Goal: Task Accomplishment & Management: Manage account settings

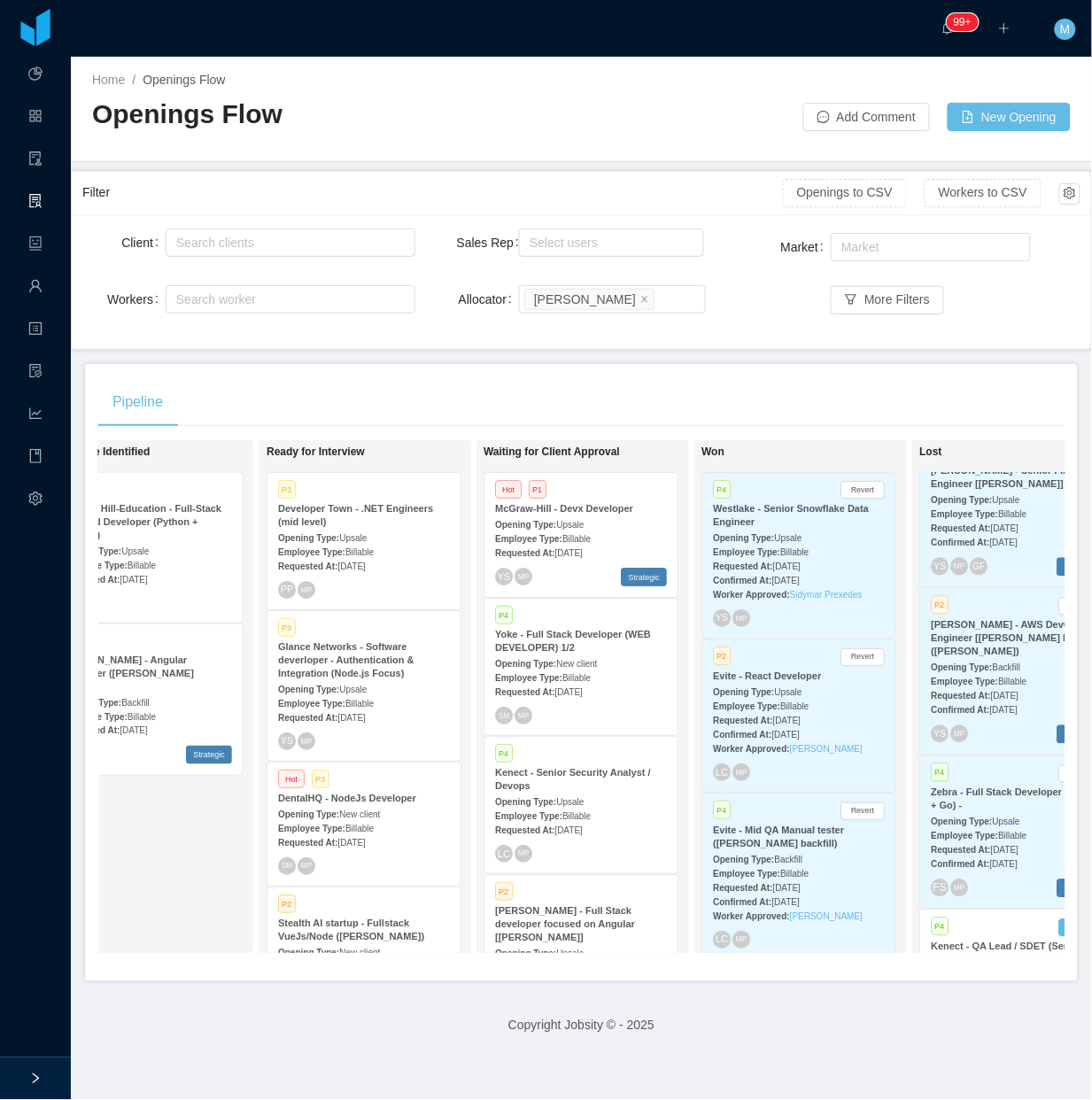
click at [683, 363] on main "Home / Openings Flow / Openings Flow Add Comment New Opening Filter Openings to…" at bounding box center [581, 578] width 1021 height 1043
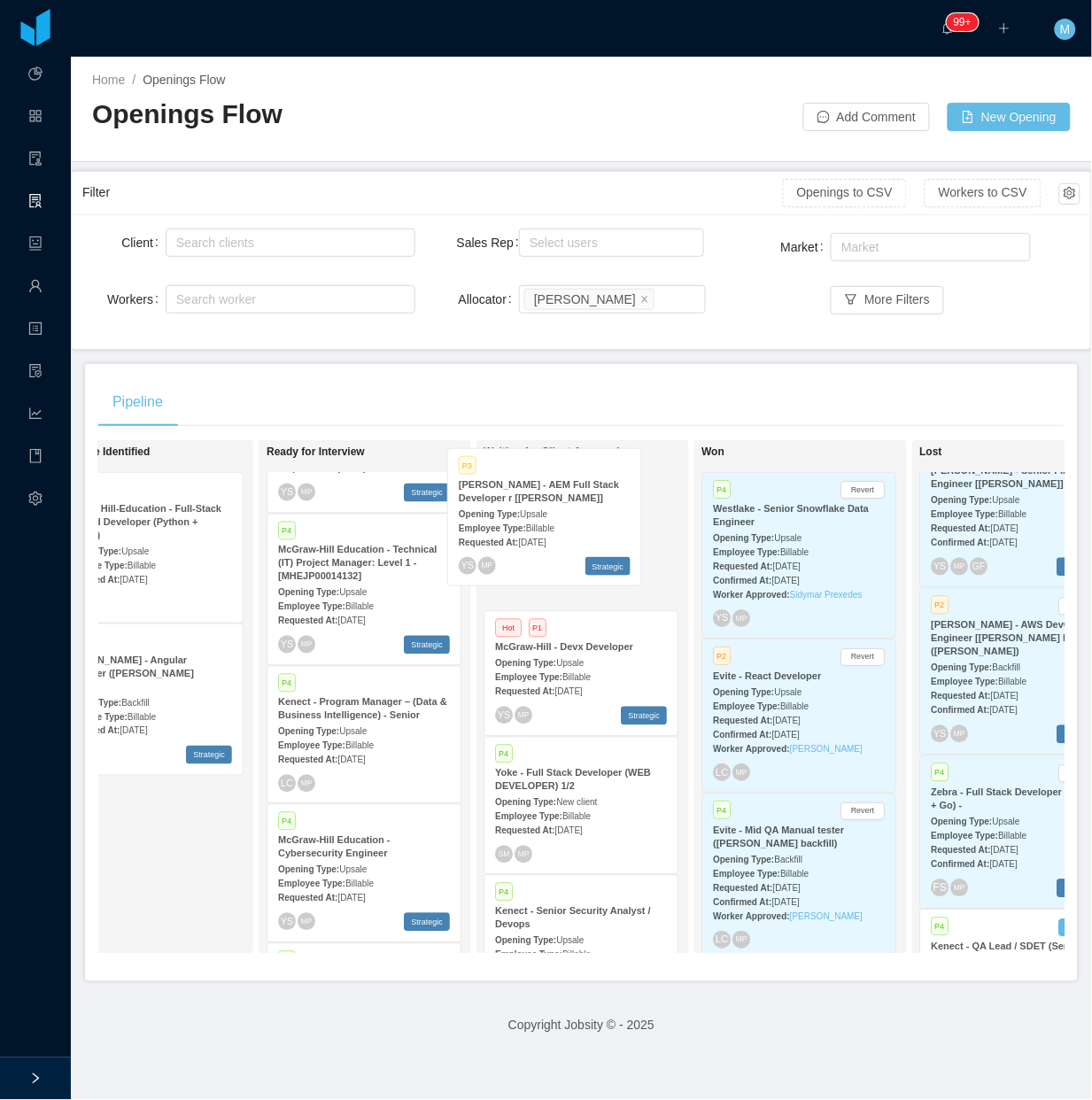
drag, startPoint x: 369, startPoint y: 729, endPoint x: 556, endPoint y: 514, distance: 284.9
click at [556, 514] on div "On Hold Looking for candidate Candidate Identified P1 McGraw Hill-Education - F…" at bounding box center [581, 705] width 966 height 528
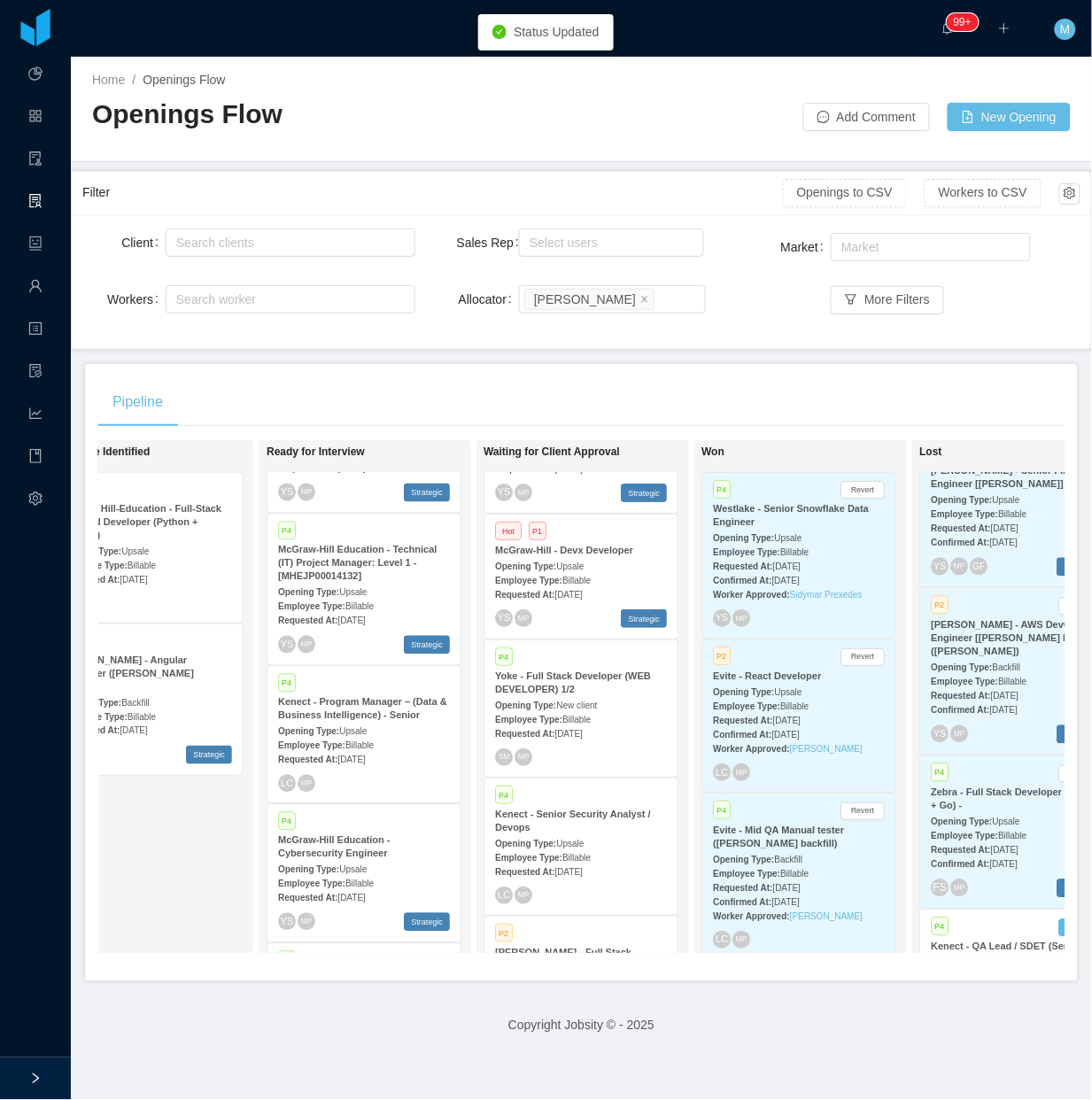
scroll to position [0, 0]
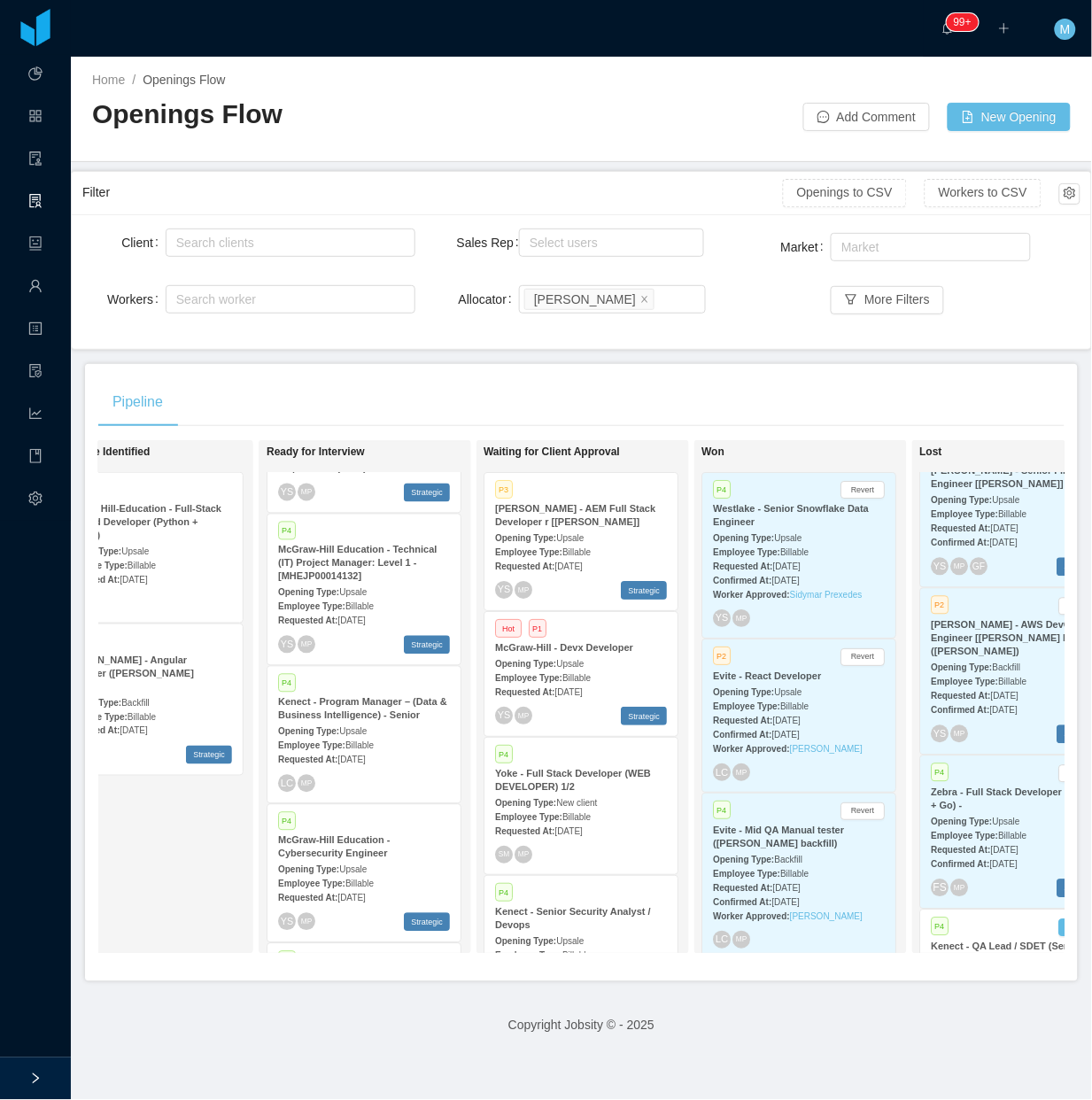
click at [592, 553] on div "Employee Type: Billable" at bounding box center [581, 550] width 172 height 19
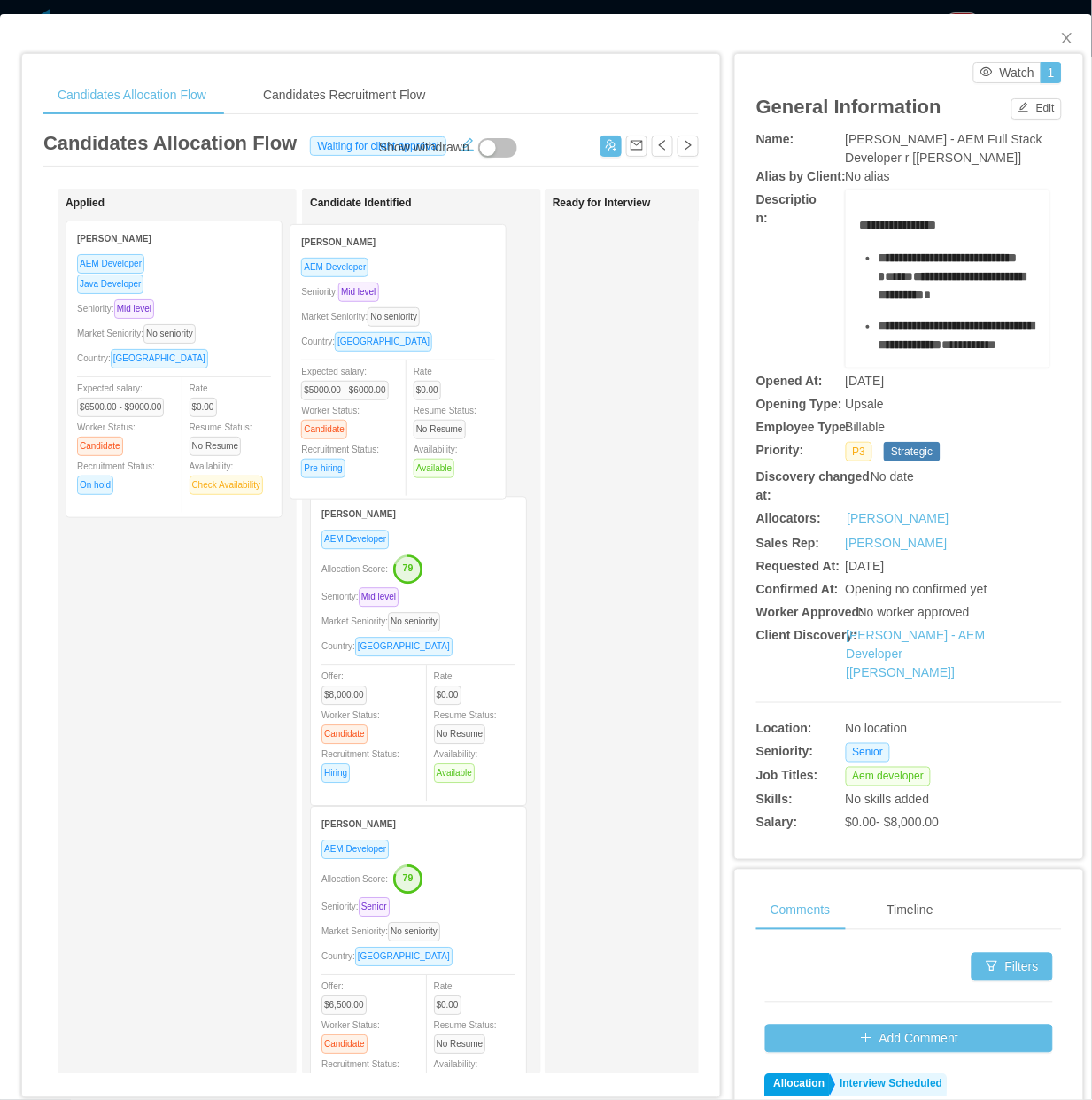
drag, startPoint x: 202, startPoint y: 369, endPoint x: 428, endPoint y: 374, distance: 226.1
click at [441, 369] on div "Applied Dennis Bonilla AEM Developer Seniority: Mid level Market Seniority: No …" at bounding box center [371, 638] width 655 height 900
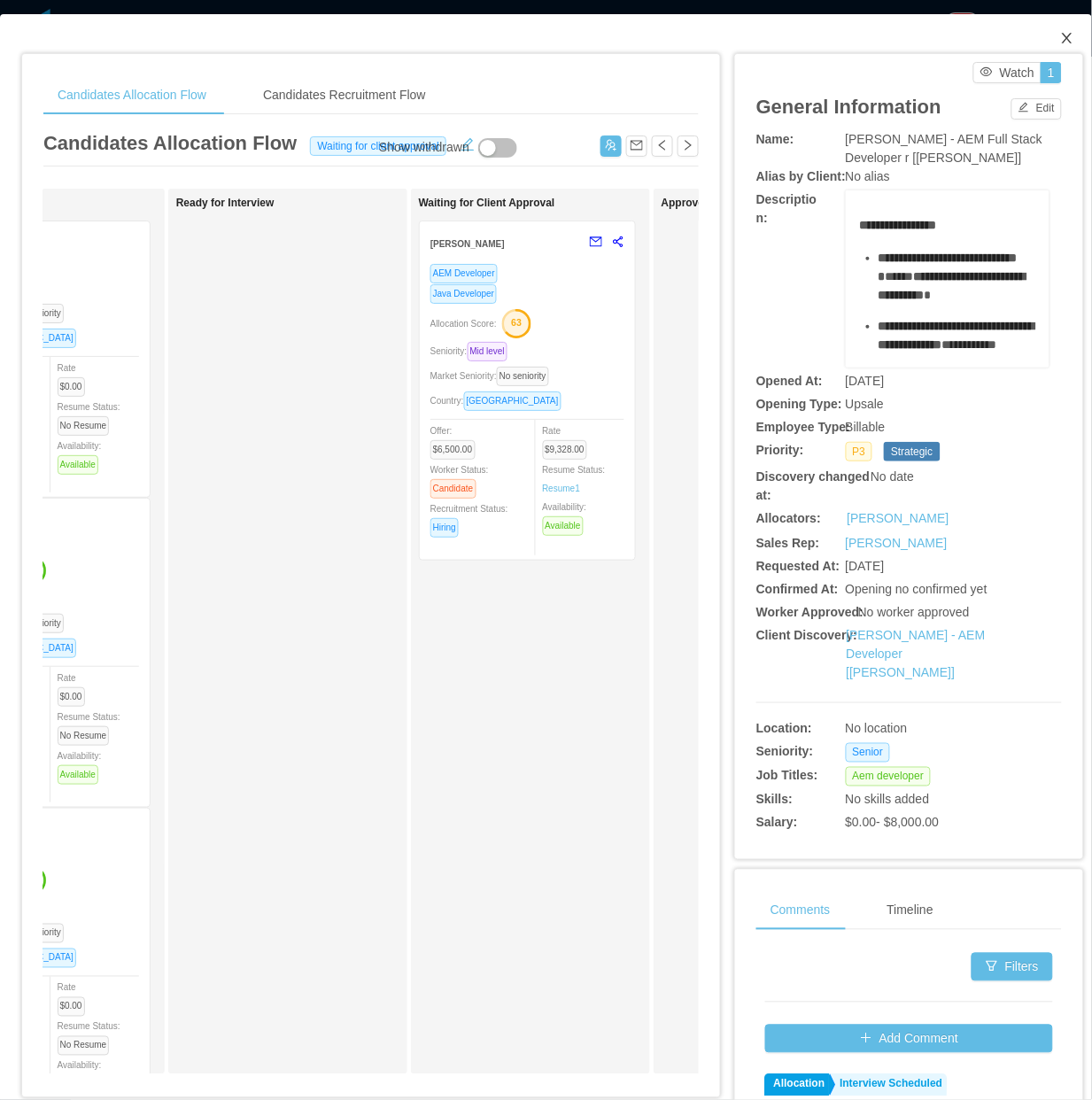
click at [1059, 36] on span "Close" at bounding box center [1066, 38] width 50 height 50
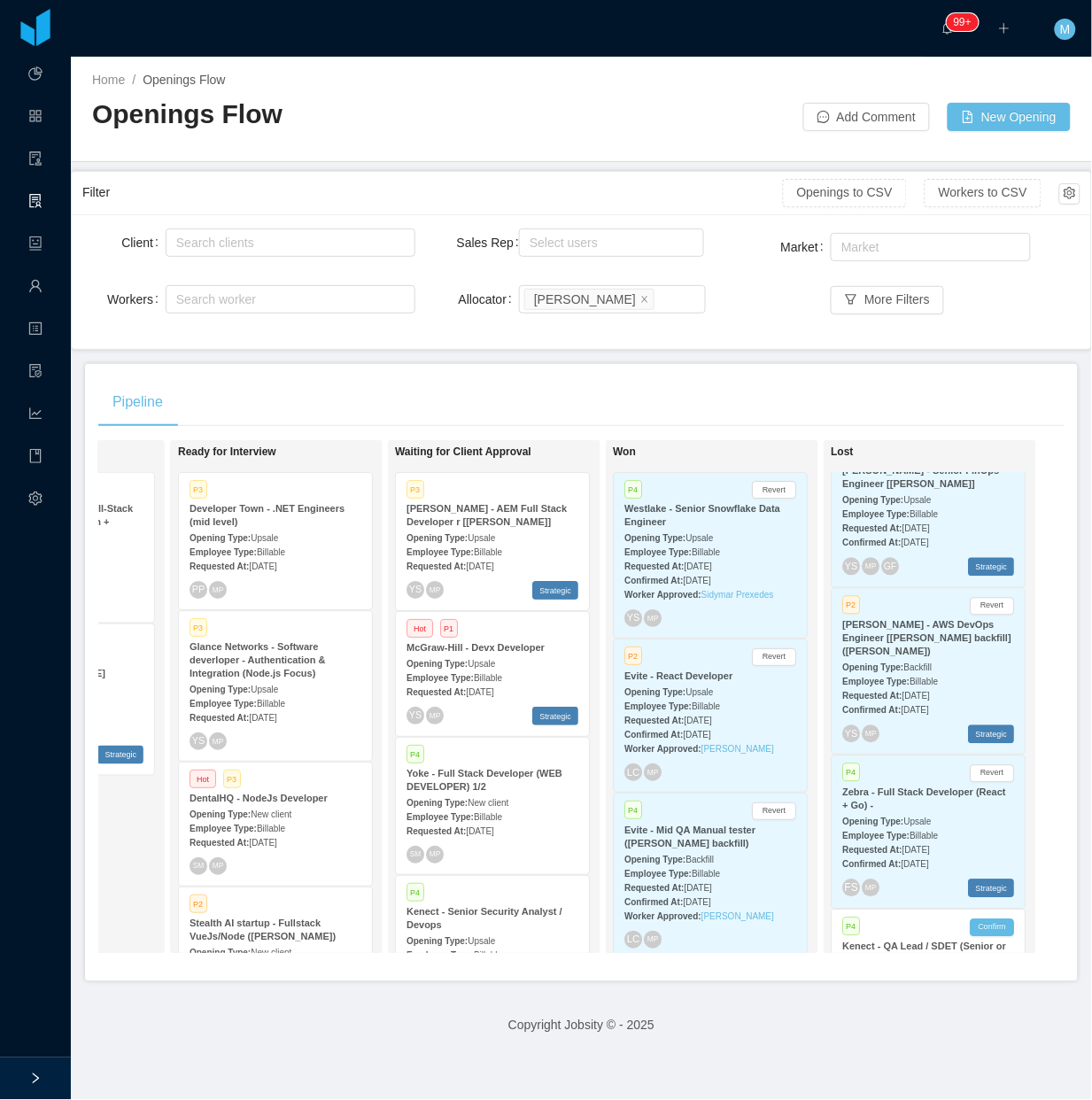
click at [541, 378] on div "Pipeline" at bounding box center [581, 402] width 966 height 50
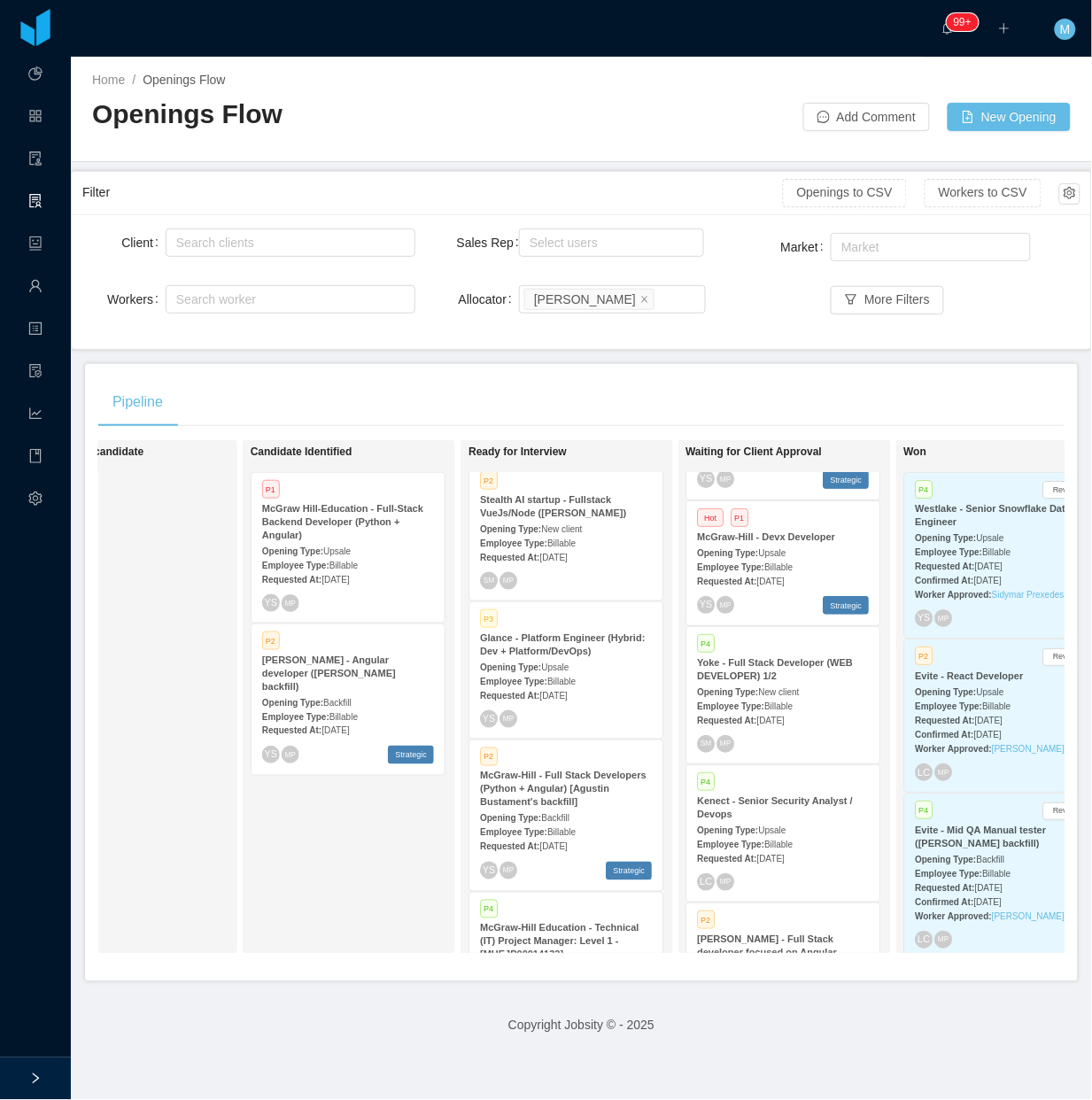
scroll to position [443, 0]
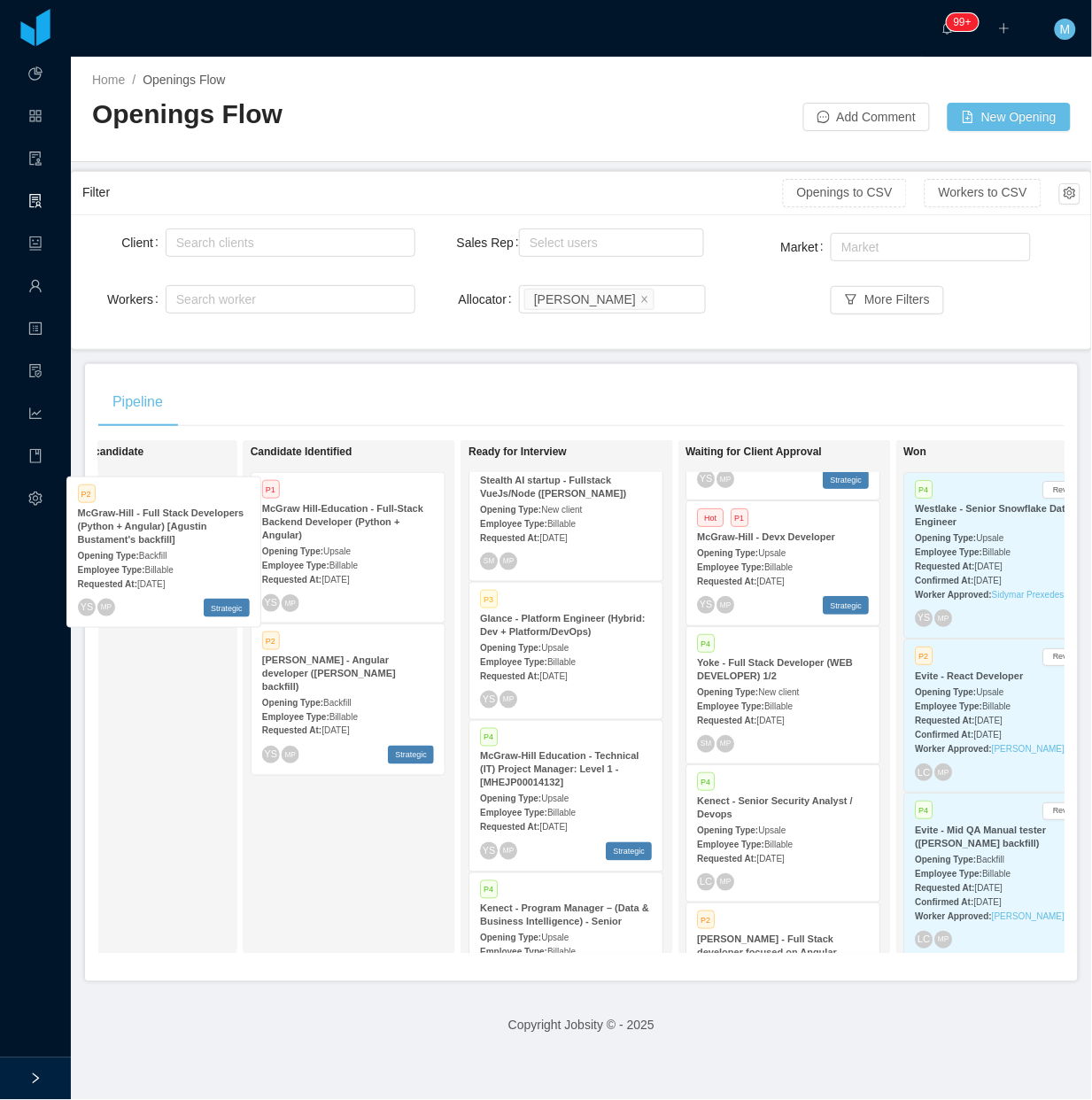
drag, startPoint x: 573, startPoint y: 800, endPoint x: 173, endPoint y: 550, distance: 471.7
click at [173, 550] on div "On Hold Looking for candidate Candidate Identified P1 McGraw Hill-Education - F…" at bounding box center [581, 705] width 966 height 528
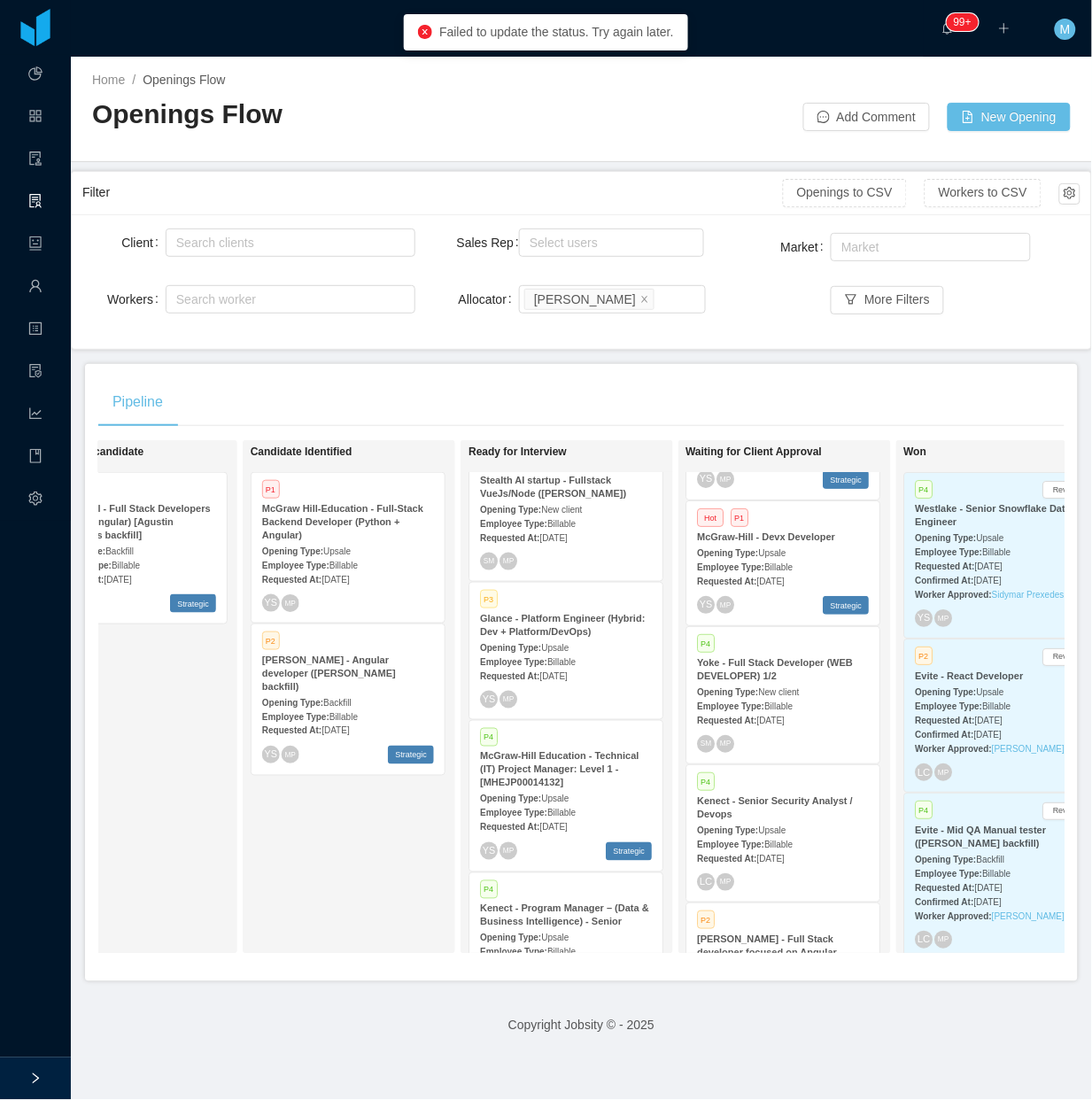
click at [178, 545] on div "Opening Type: Backfill" at bounding box center [130, 550] width 172 height 19
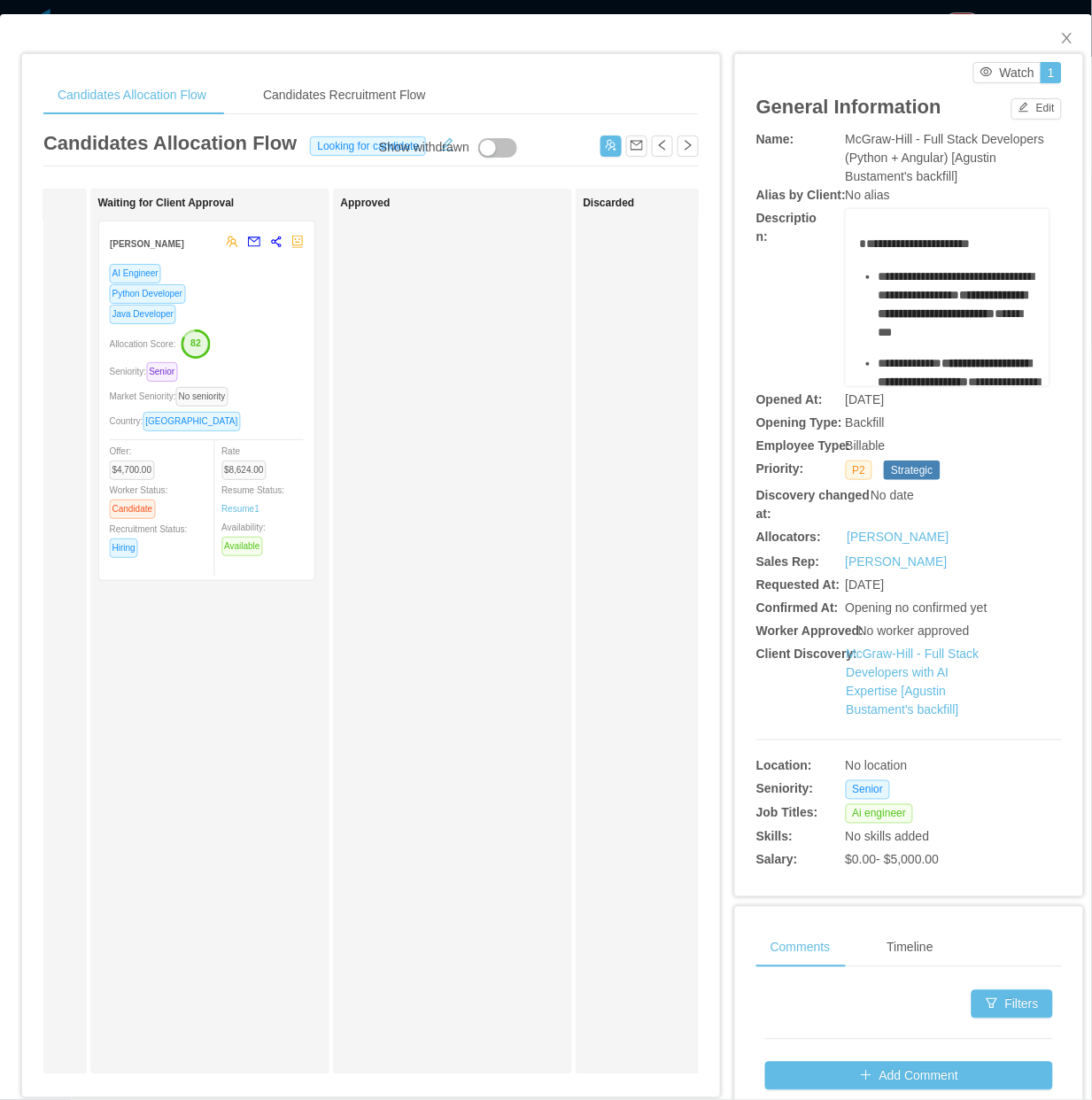
click at [280, 399] on div "Market Seniority: No seniority" at bounding box center [207, 396] width 194 height 21
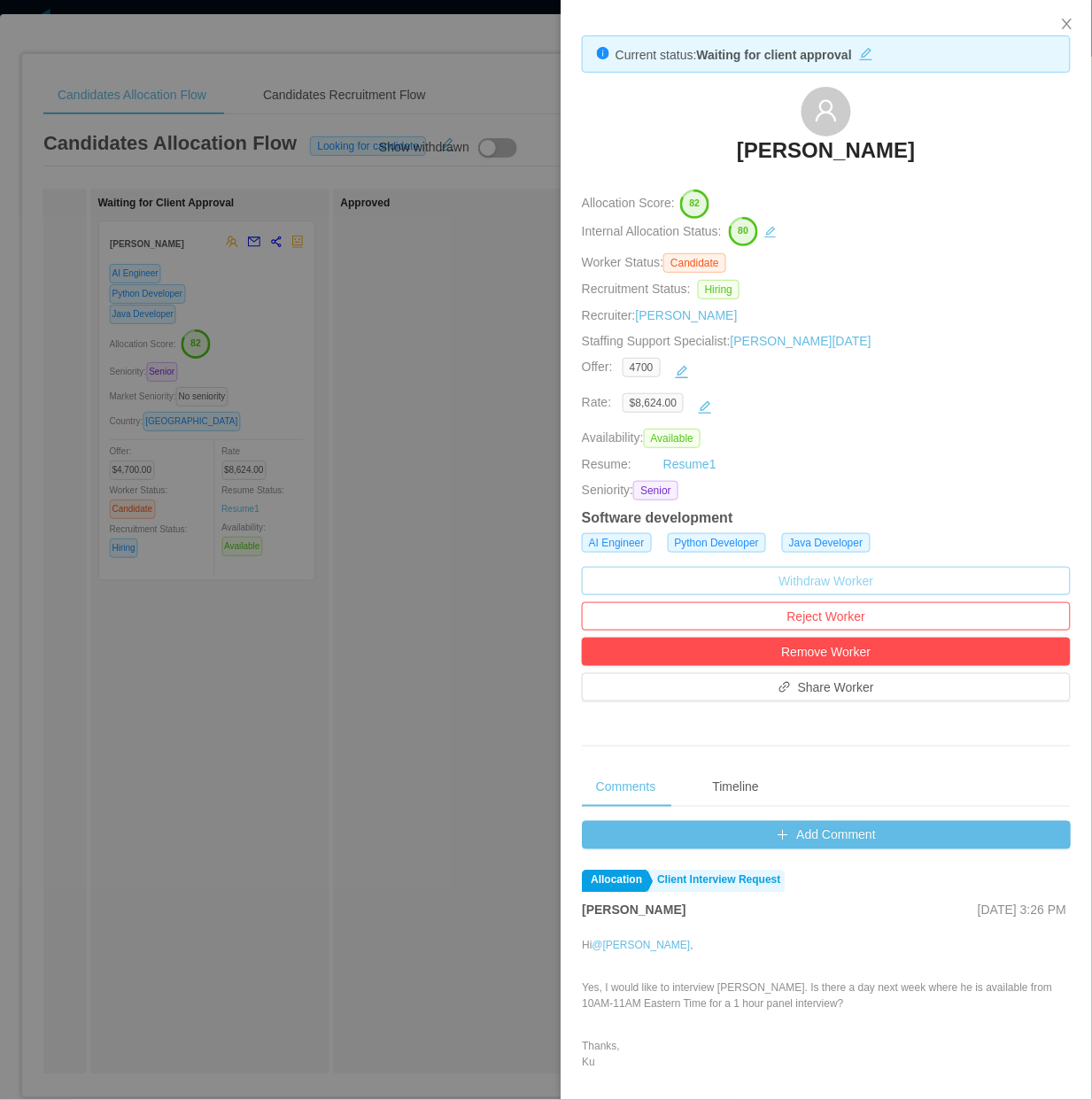
click at [846, 591] on button "Withdraw Worker" at bounding box center [826, 581] width 489 height 28
click at [875, 532] on button "Withdraw" at bounding box center [856, 535] width 66 height 22
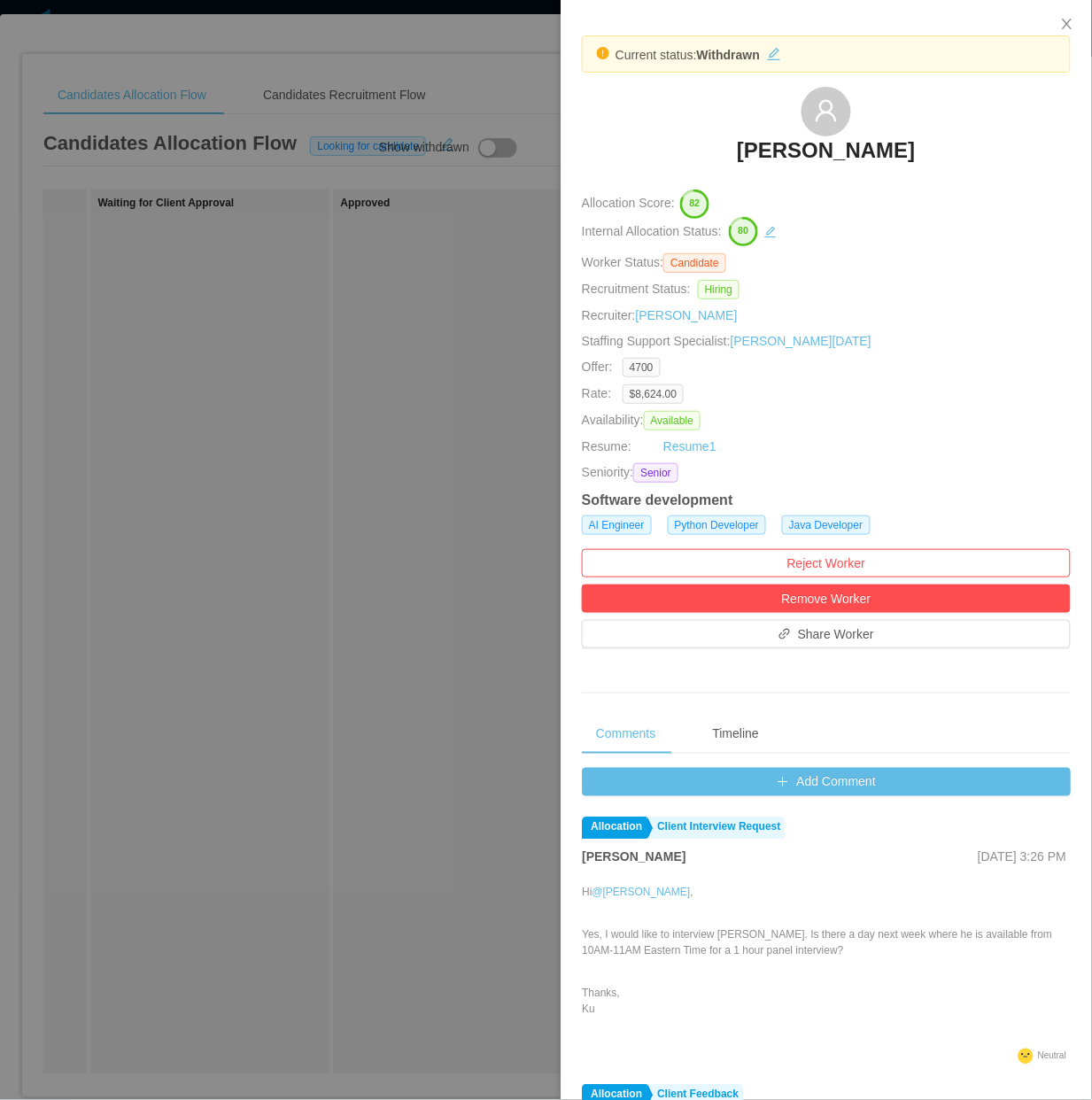
click at [395, 550] on div at bounding box center [546, 550] width 1092 height 1100
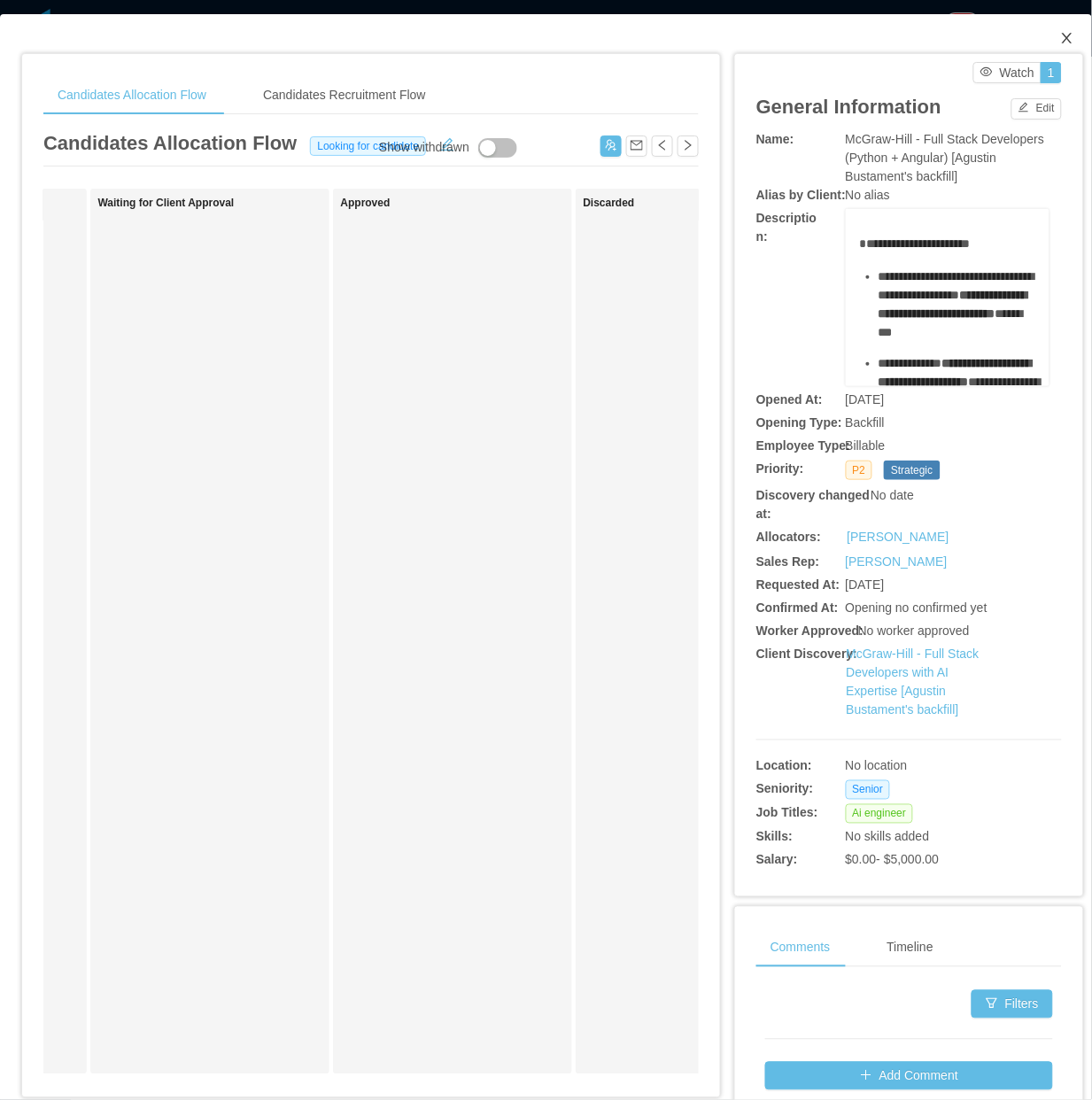
click at [1060, 38] on icon "icon: close" at bounding box center [1066, 38] width 14 height 14
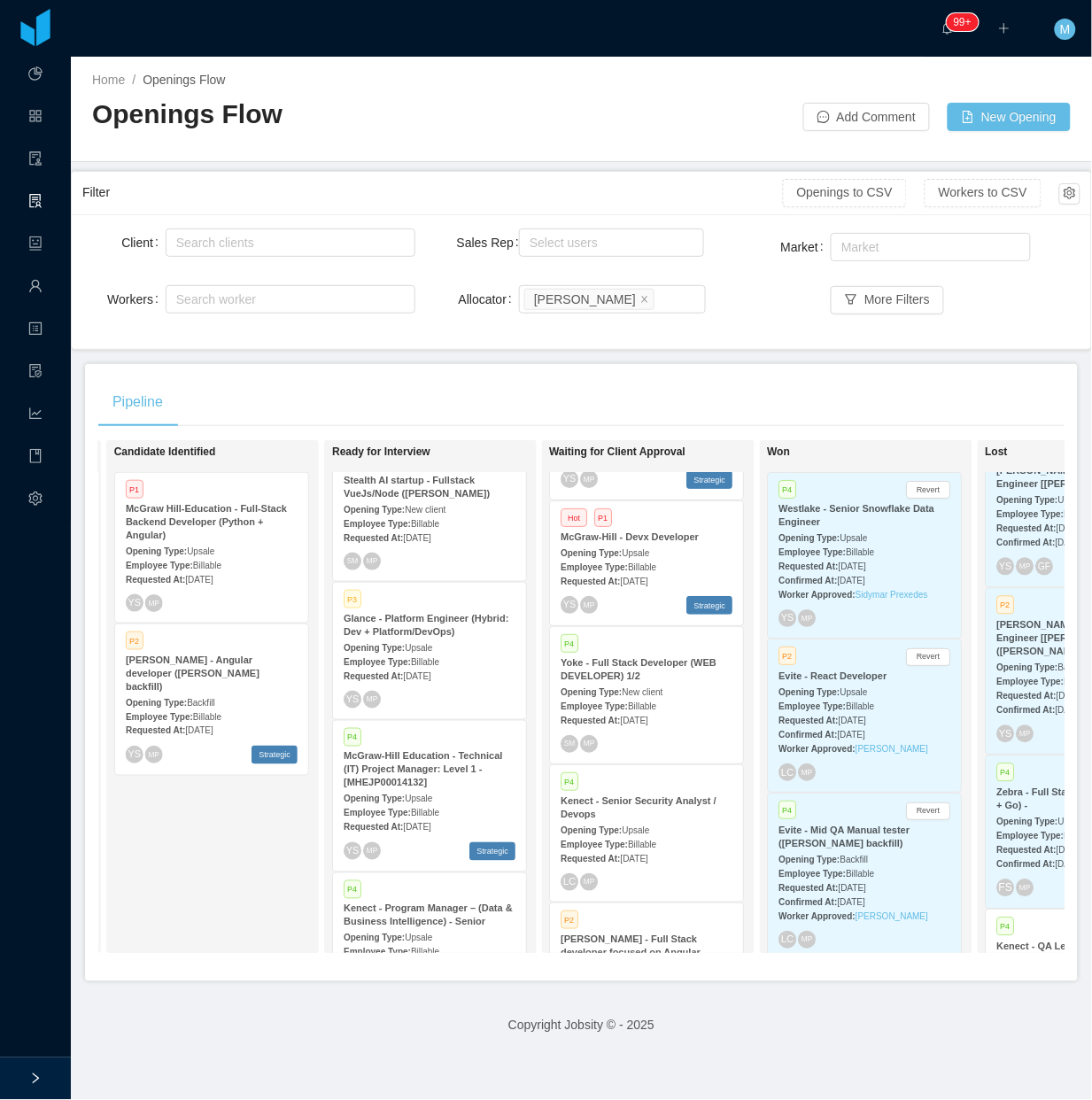
scroll to position [0, 445]
click at [407, 393] on div "Pipeline" at bounding box center [581, 402] width 966 height 50
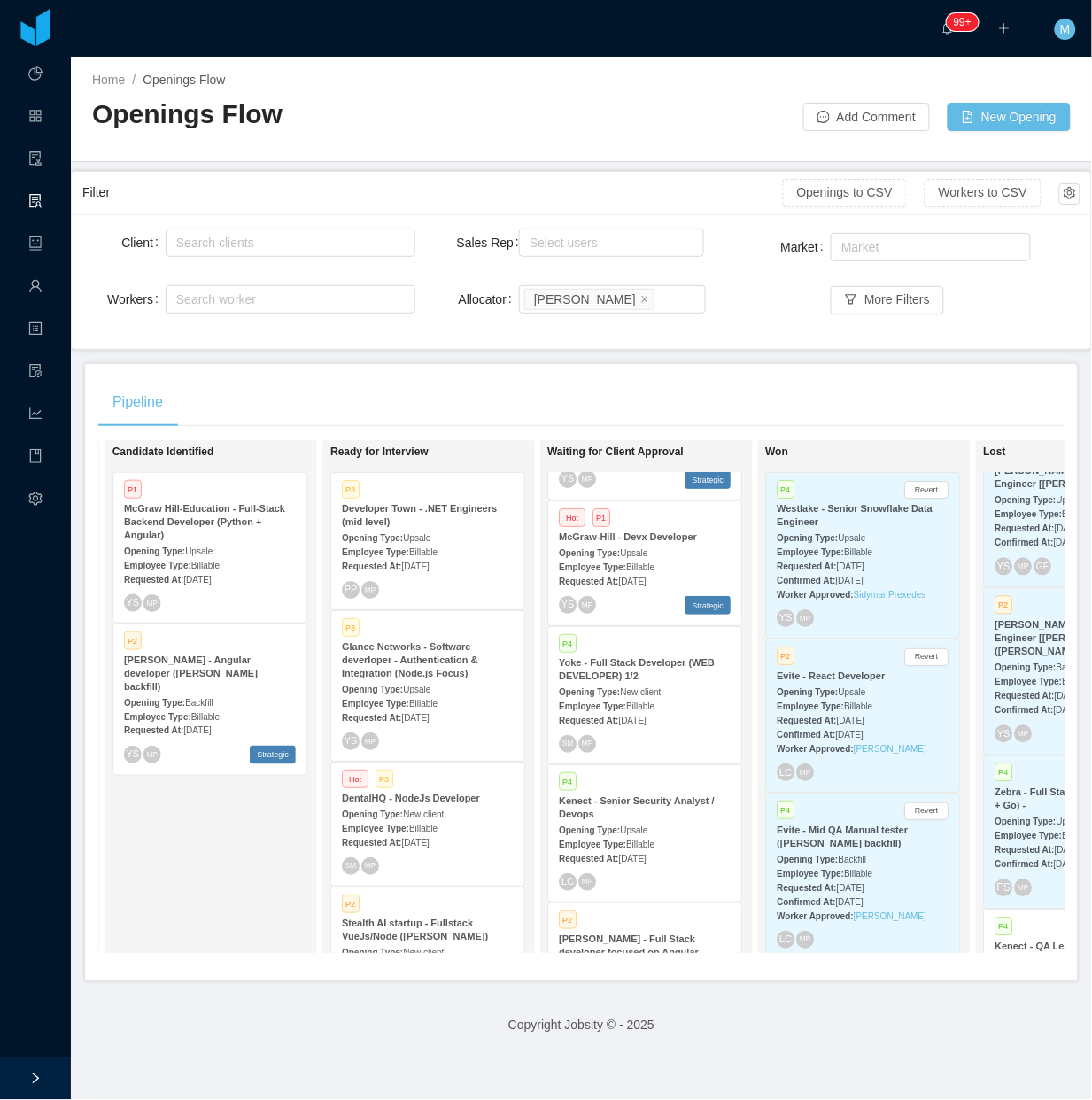
scroll to position [488, 0]
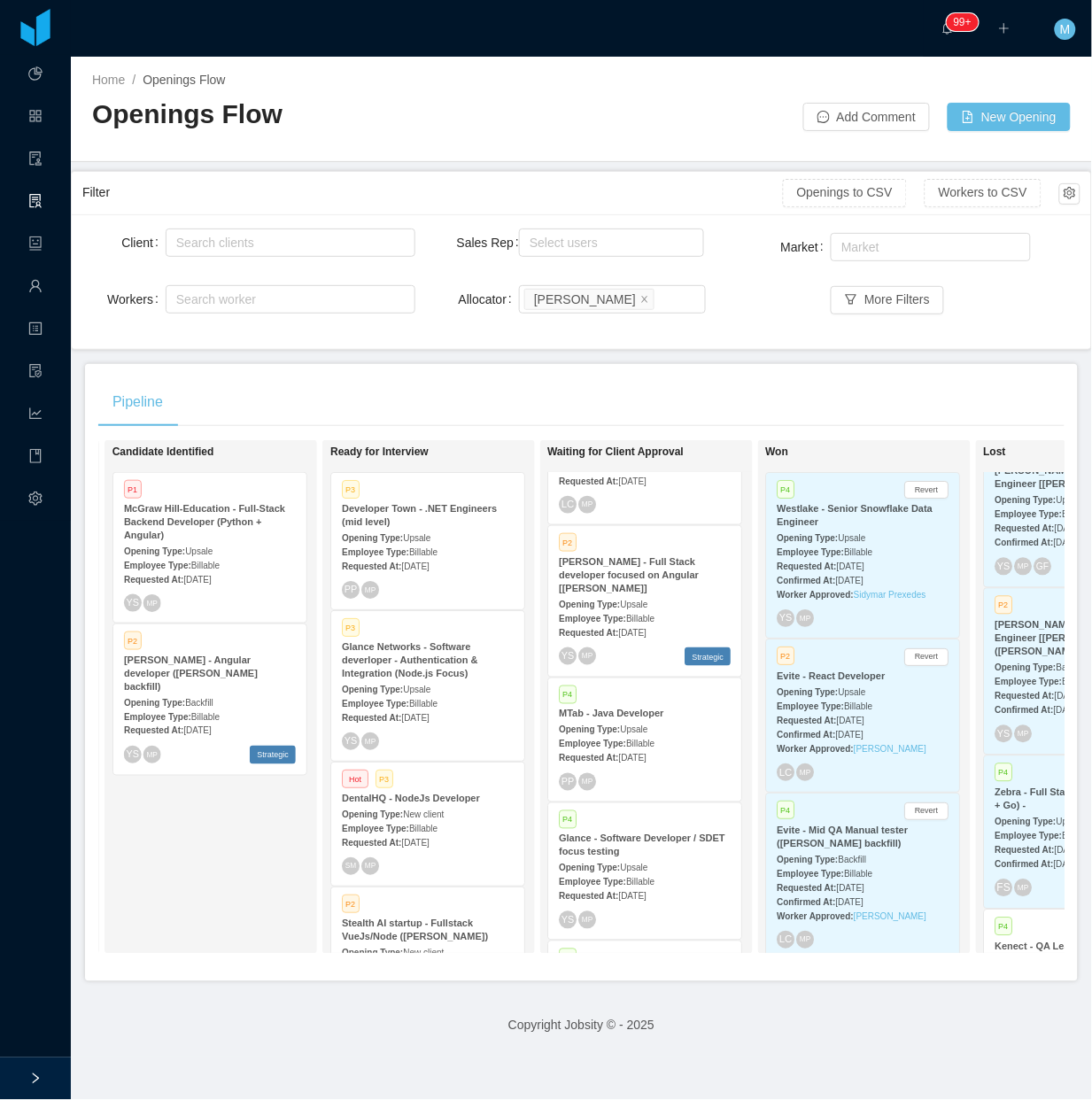
click at [647, 754] on span "Sep 9th, 2025" at bounding box center [633, 759] width 27 height 10
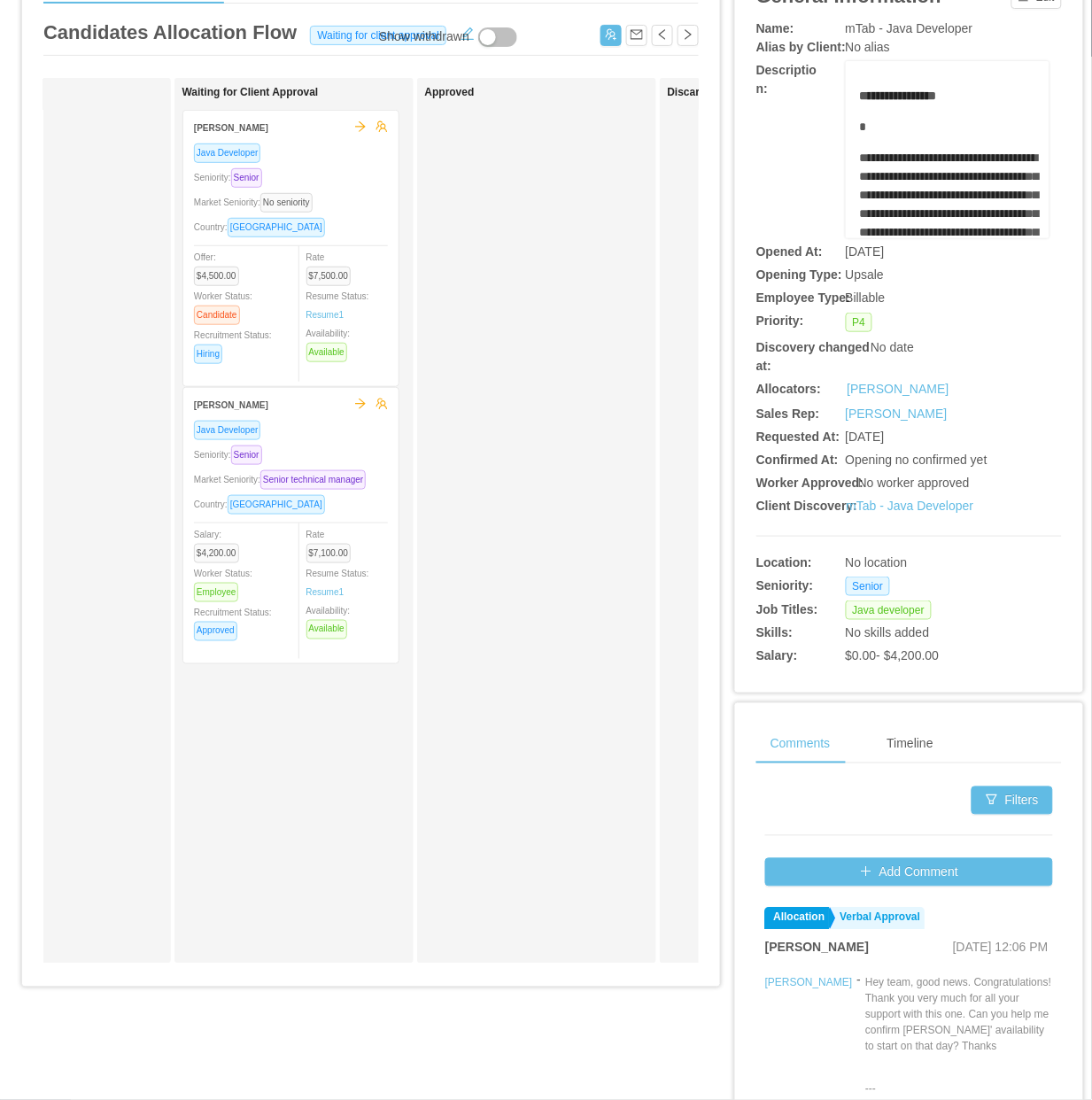
scroll to position [0, 623]
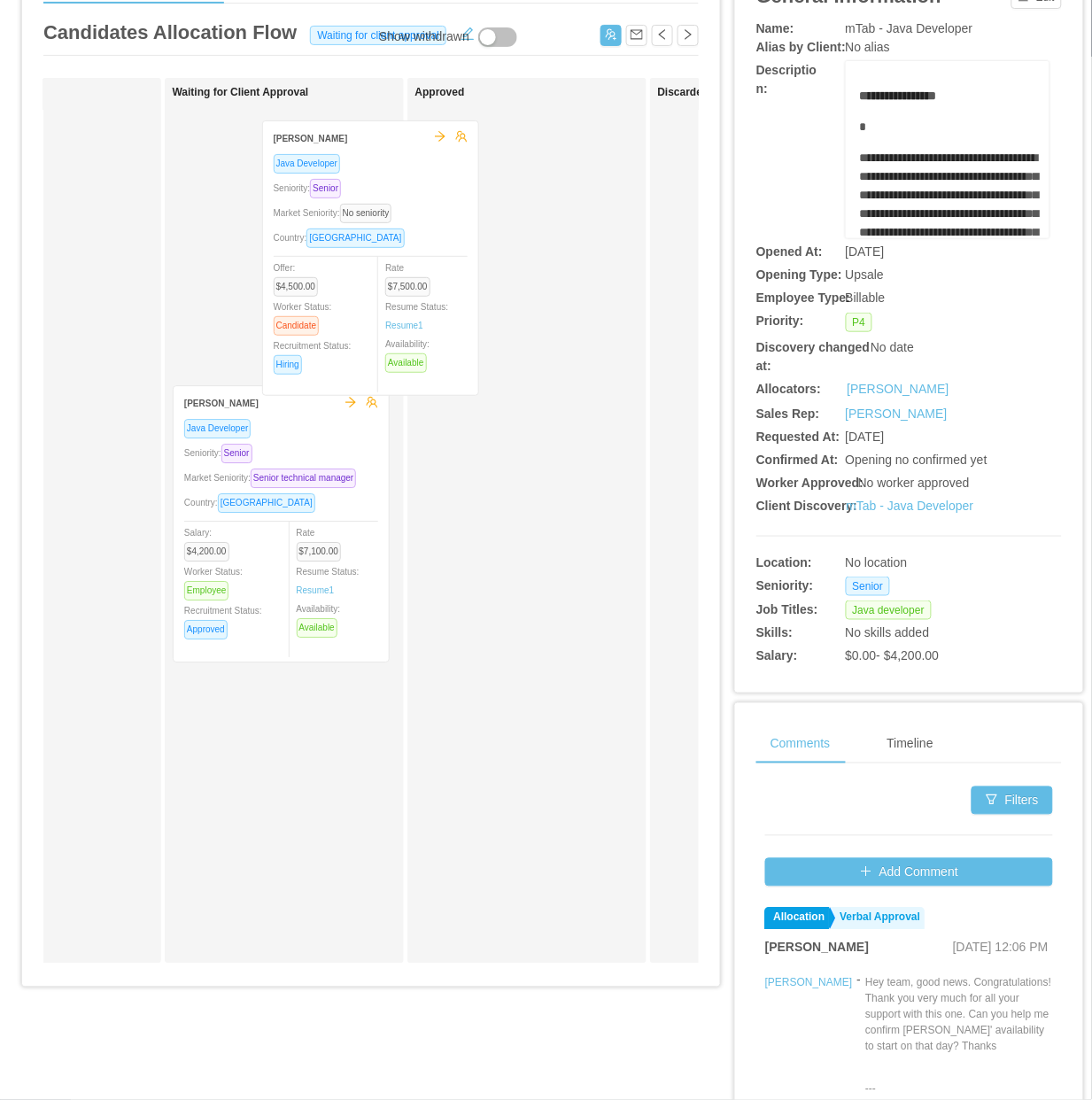
drag, startPoint x: 356, startPoint y: 288, endPoint x: 504, endPoint y: 299, distance: 148.4
click at [500, 299] on div "Applied Candidate Identified Igor Daniel Vasconcelos de Lima Java Developer Ang…" at bounding box center [371, 527] width 655 height 900
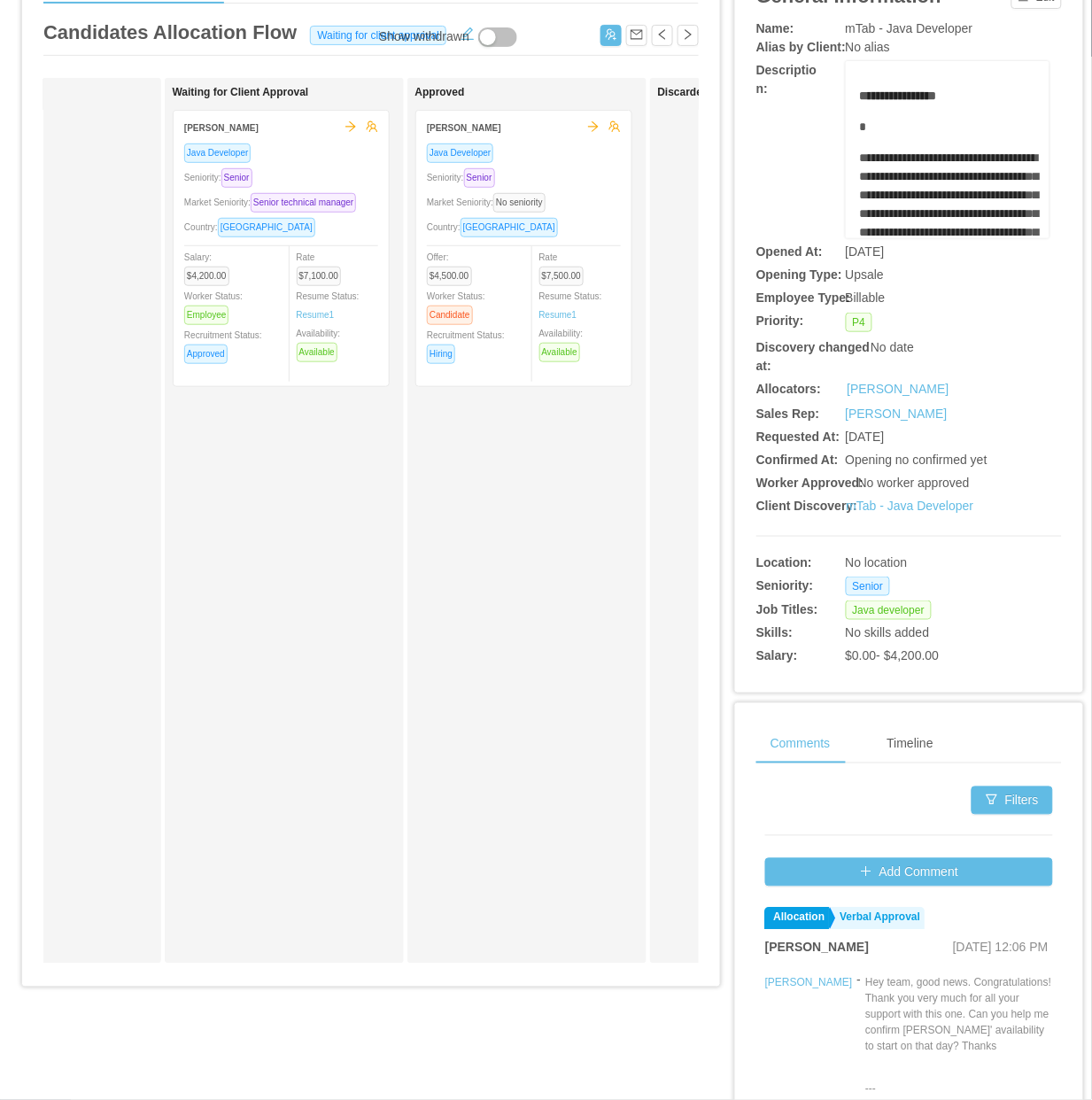
scroll to position [0, 0]
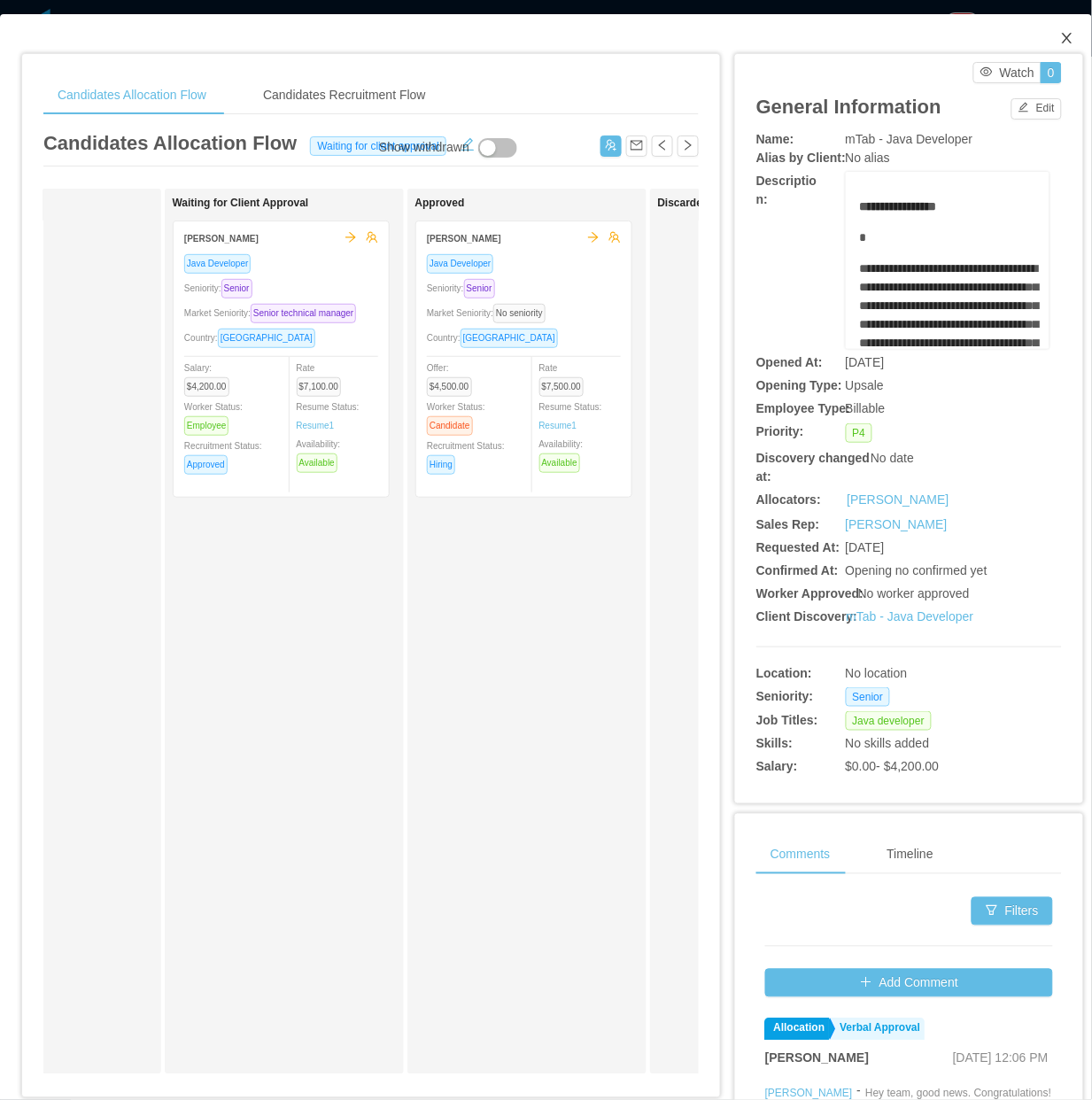
click at [1060, 37] on icon "icon: close" at bounding box center [1066, 38] width 14 height 14
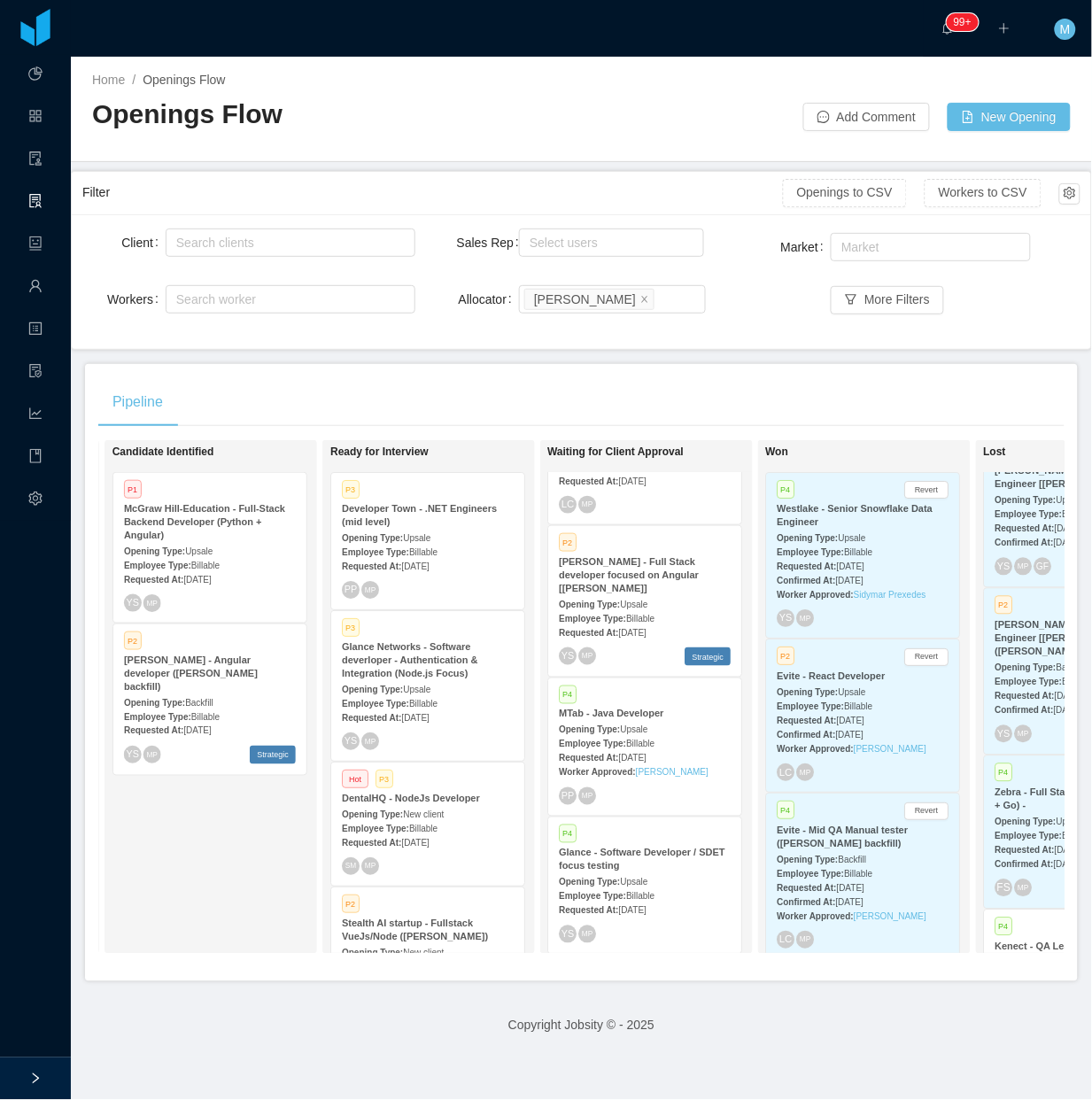
click at [240, 868] on div "Candidate Identified P1 McGraw Hill-Education - Full-Stack Backend Developer (P…" at bounding box center [236, 697] width 248 height 498
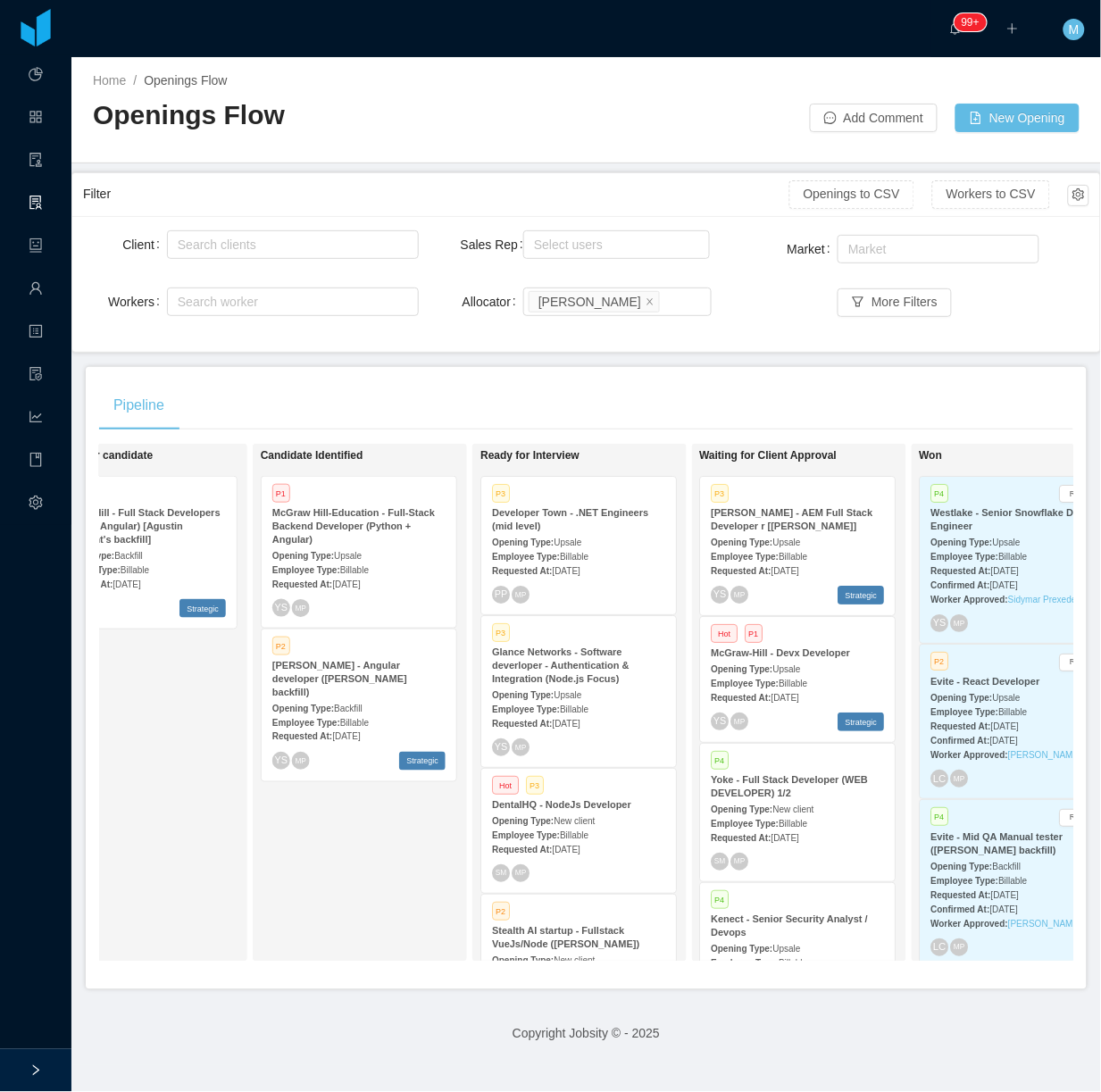
scroll to position [1332, 0]
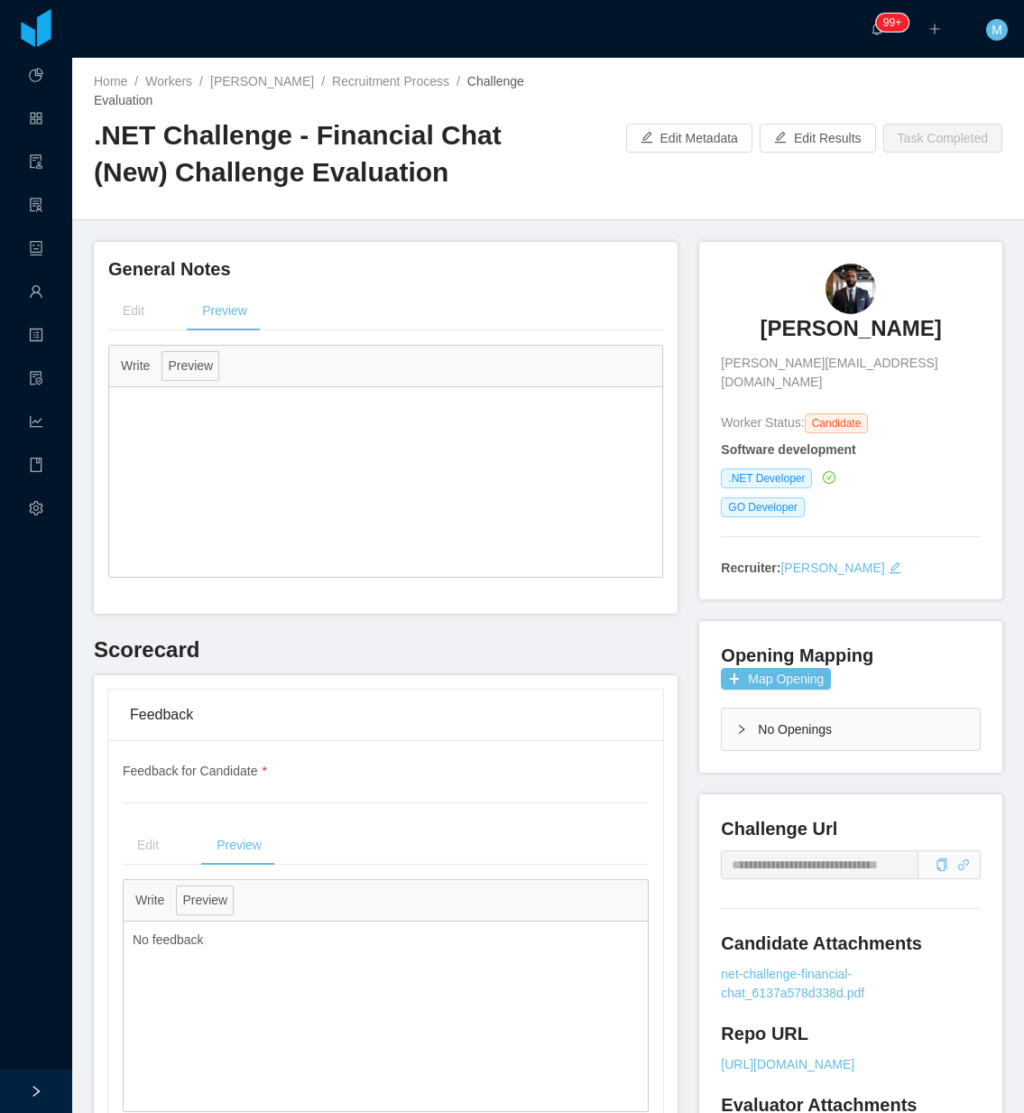
scroll to position [5571, 0]
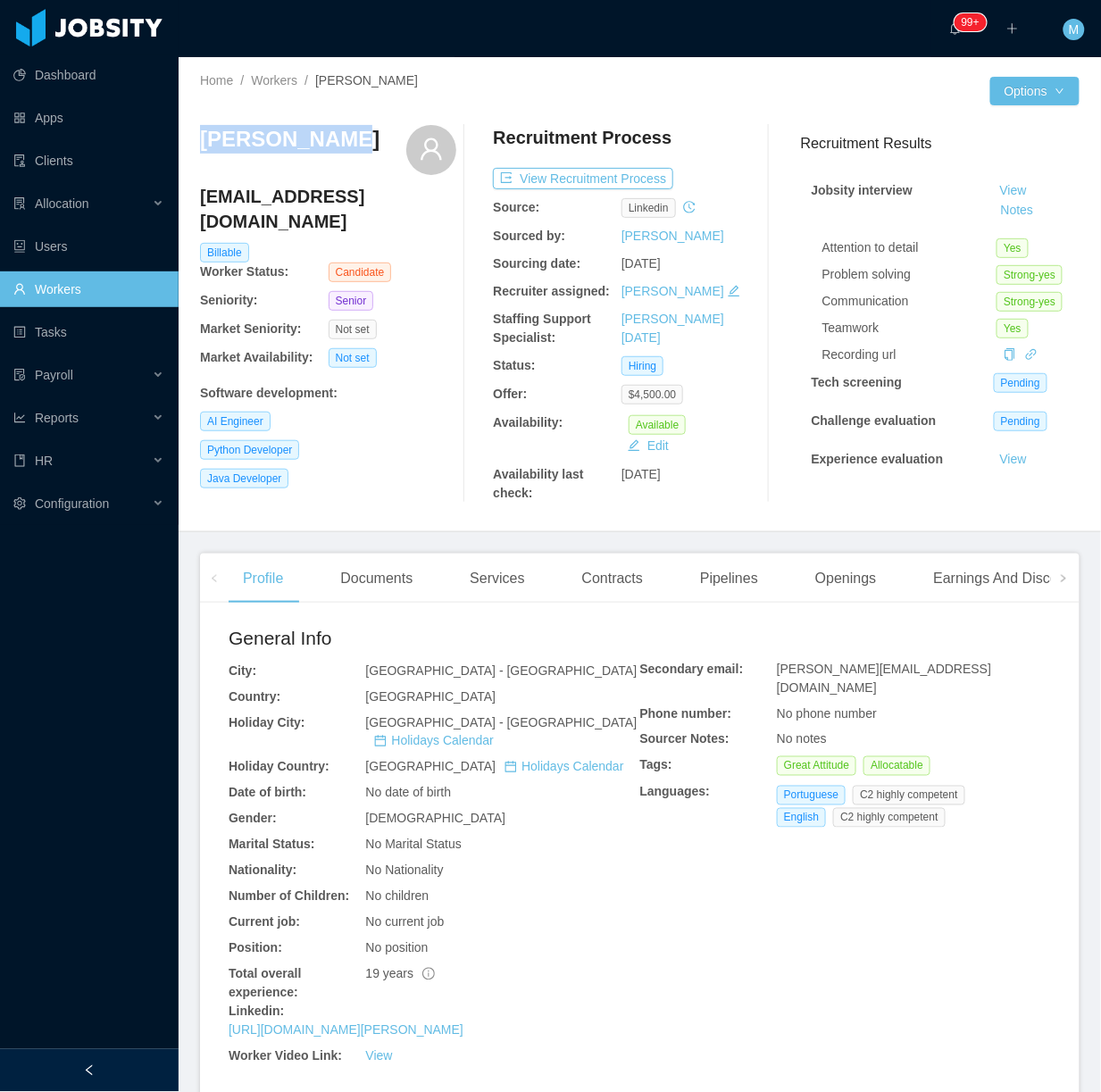
drag, startPoint x: 264, startPoint y: 151, endPoint x: 201, endPoint y: 141, distance: 63.8
click at [201, 141] on div "Danilo Silva" at bounding box center [327, 149] width 256 height 50
copy h3 "Danilo Silva"
click at [484, 586] on div "Services" at bounding box center [497, 579] width 83 height 50
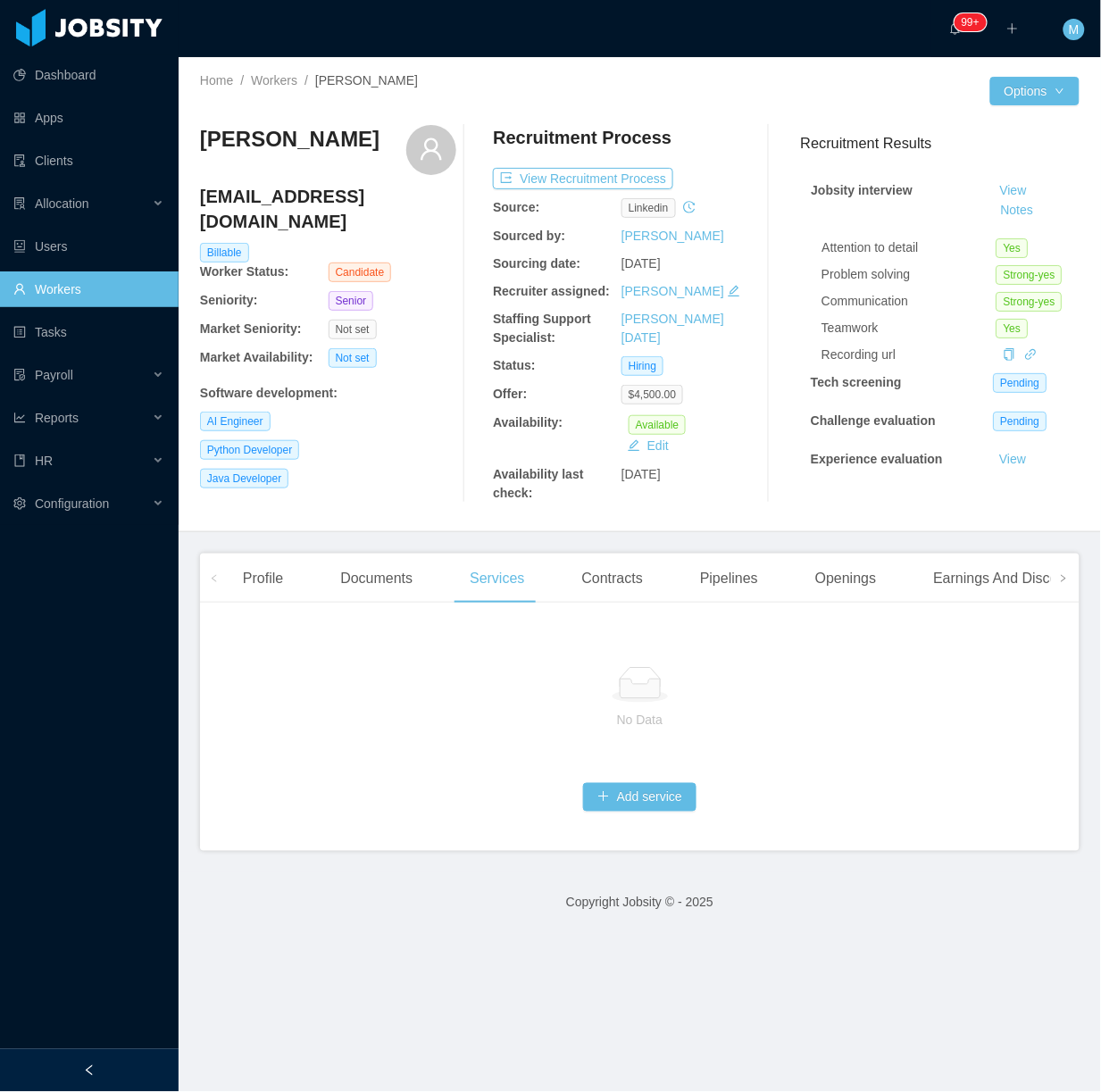
click at [622, 783] on div "Add service" at bounding box center [639, 797] width 822 height 50
click at [631, 801] on button "Add service" at bounding box center [639, 797] width 114 height 29
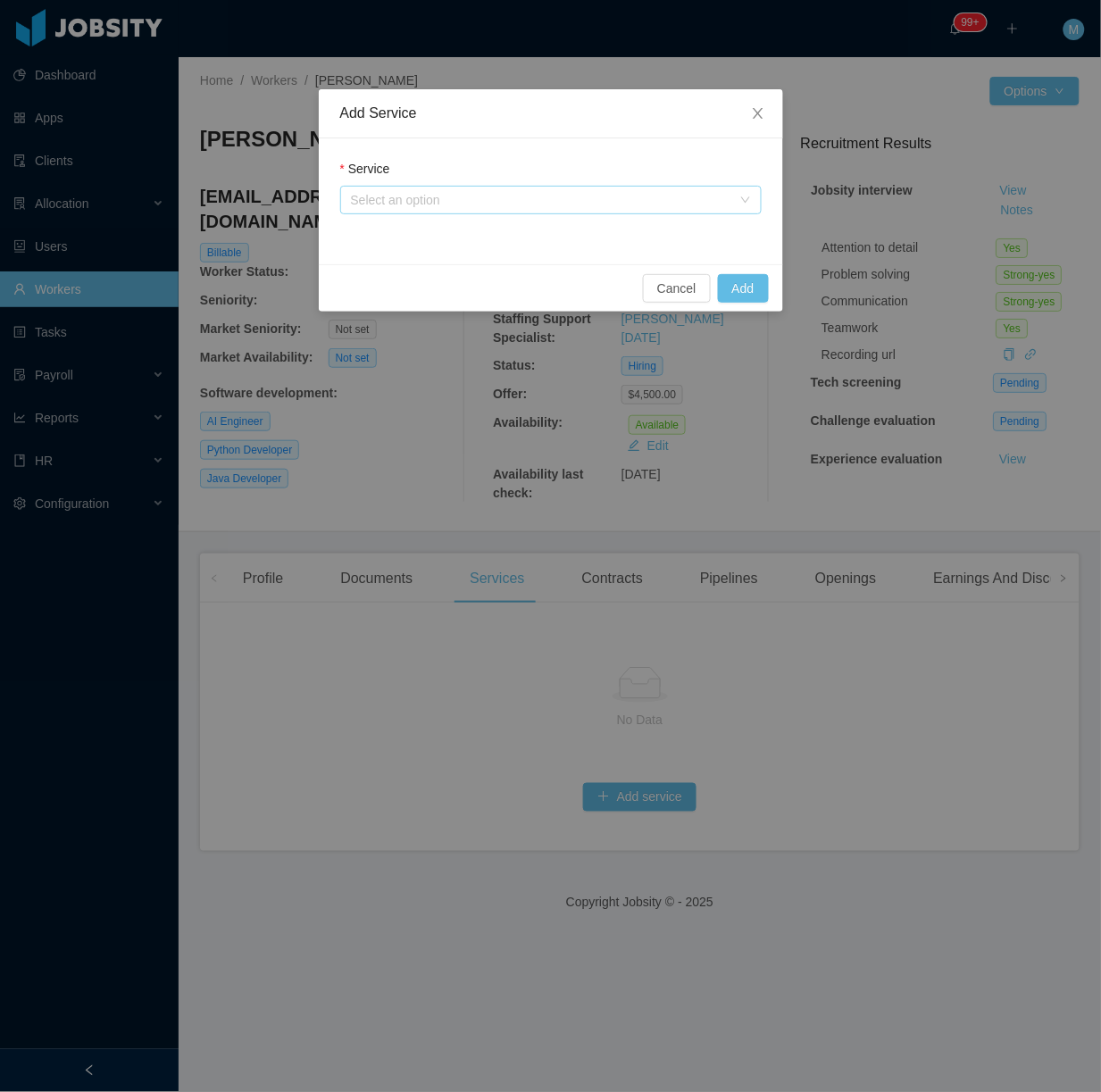
click at [563, 202] on div "Select an option" at bounding box center [541, 200] width 381 height 18
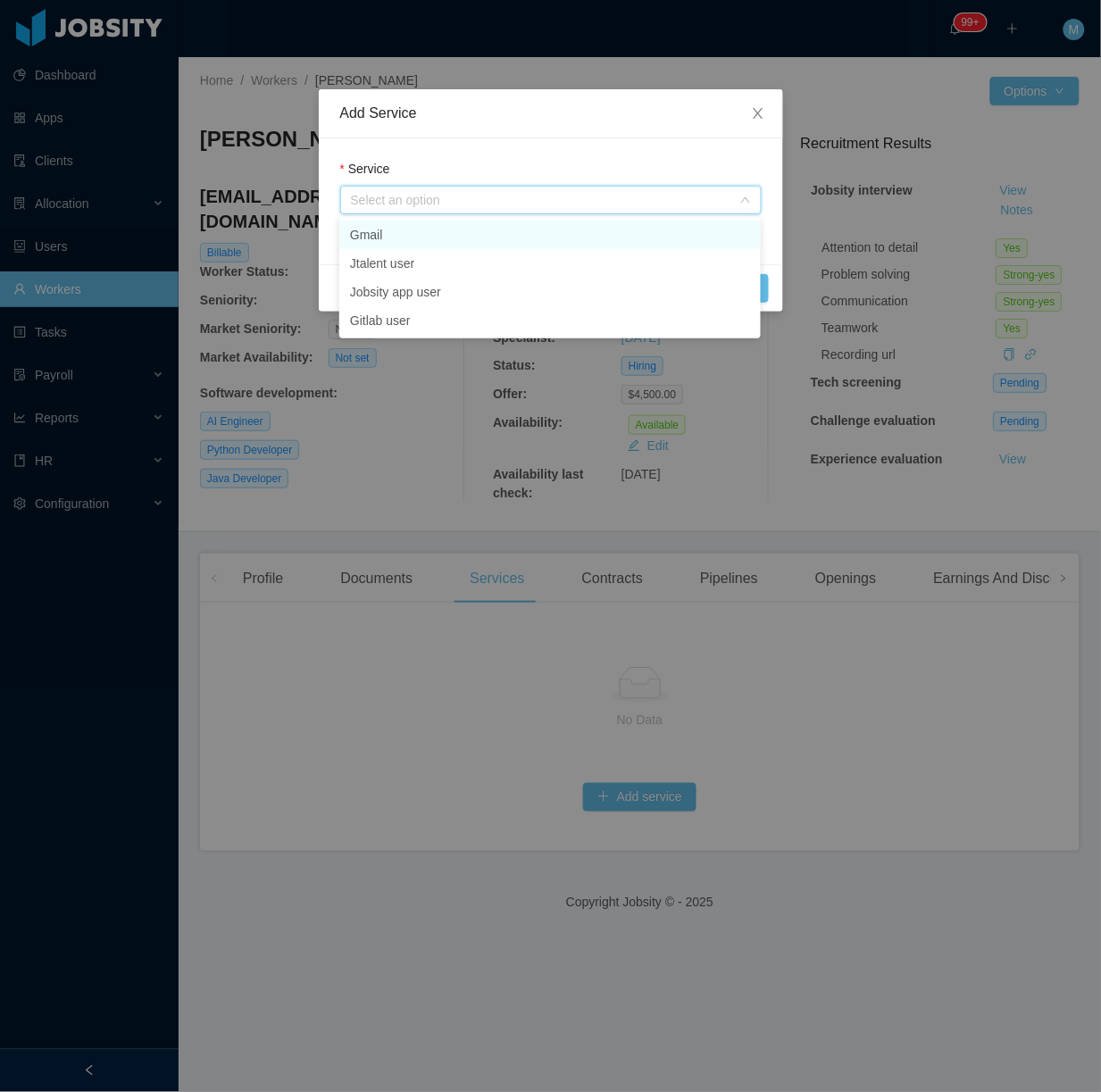
click at [411, 232] on li "Gmail" at bounding box center [550, 234] width 421 height 29
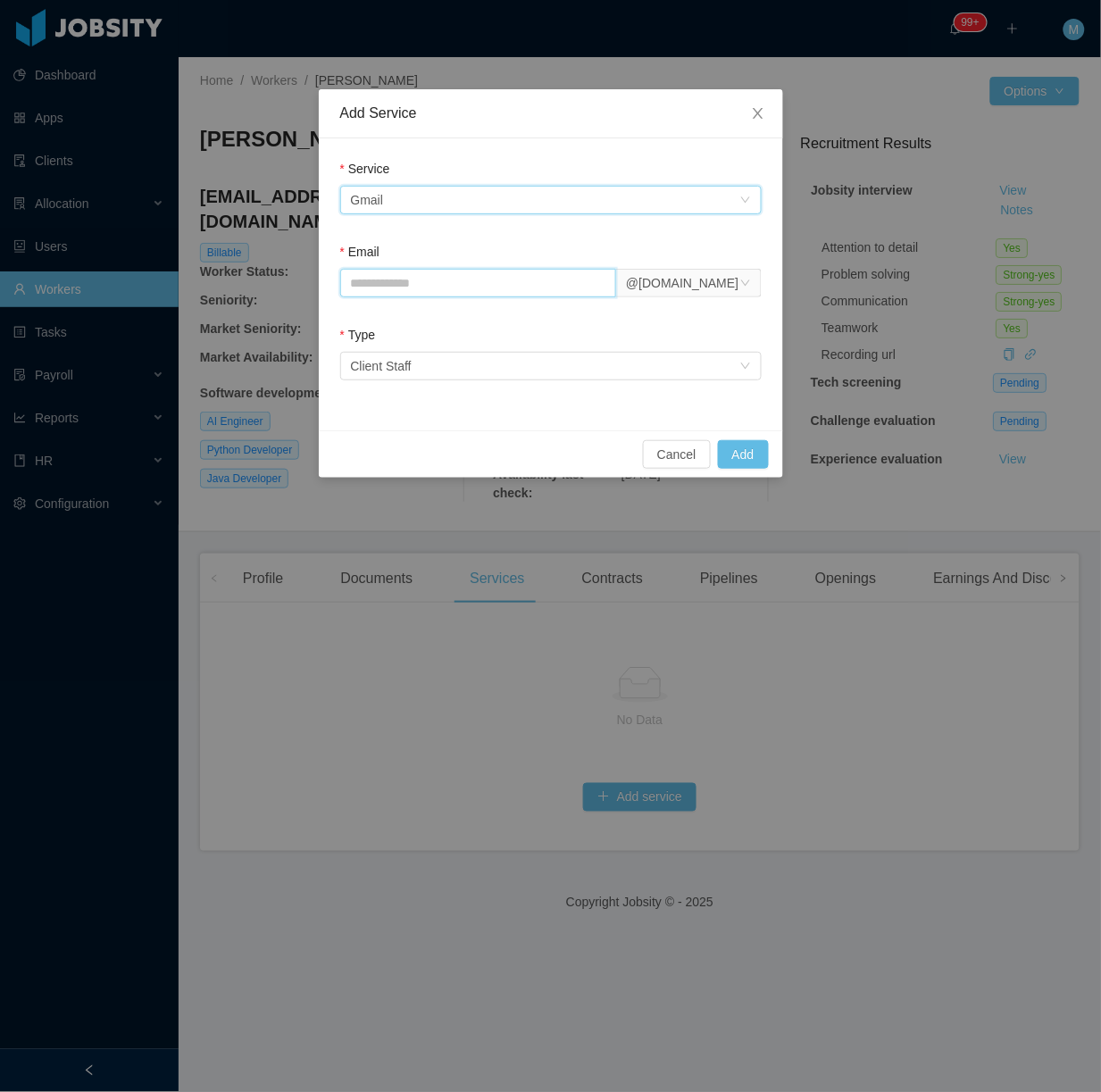
click at [430, 286] on input "Email" at bounding box center [479, 283] width 277 height 29
paste input "**********"
drag, startPoint x: 359, startPoint y: 278, endPoint x: 334, endPoint y: 279, distance: 25.0
click at [334, 279] on div "**********" at bounding box center [550, 284] width 464 height 292
type input "**********"
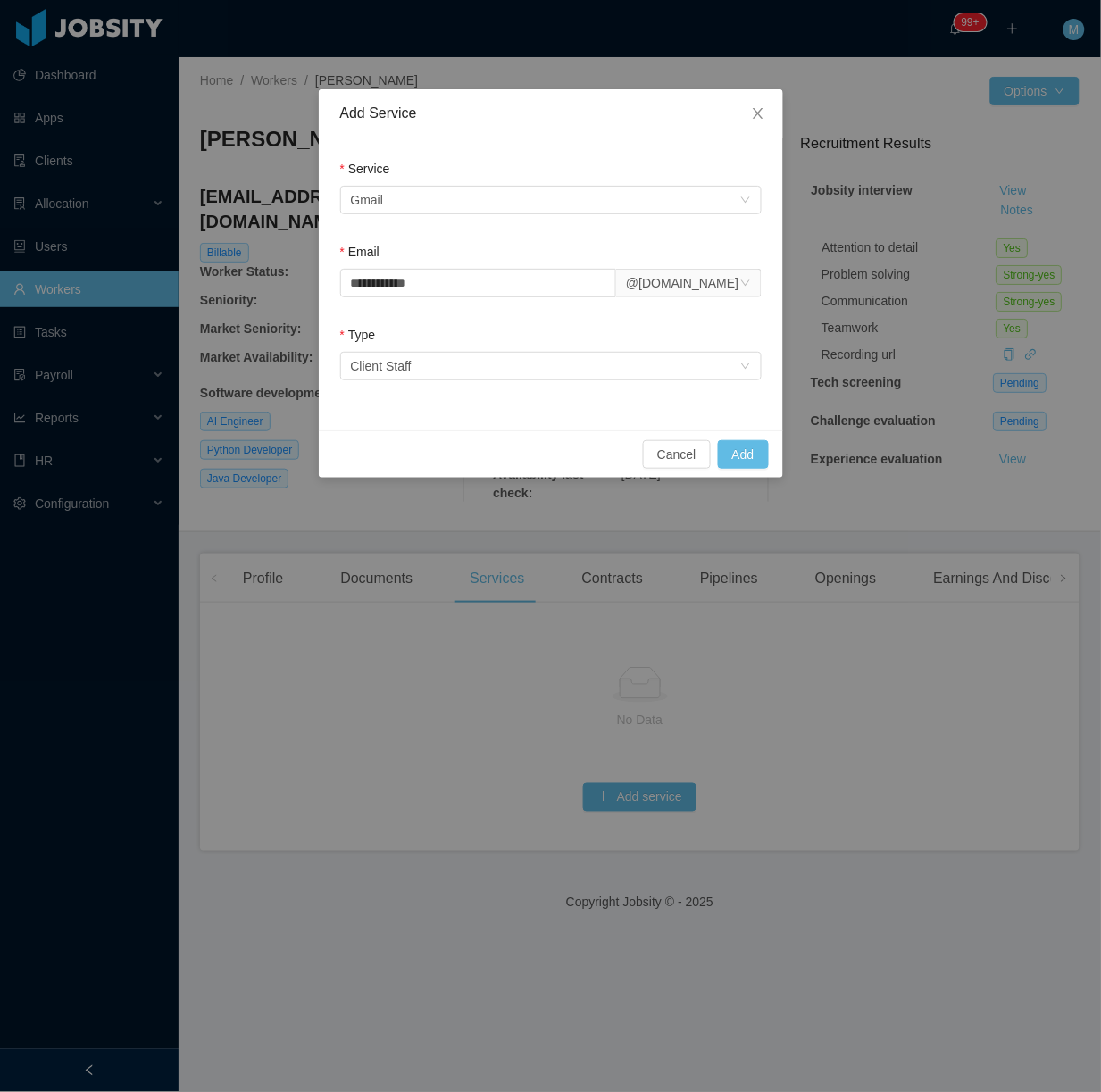
click at [672, 290] on div "@jobsity.com" at bounding box center [683, 283] width 113 height 27
click at [690, 345] on li "@jobsity.com" at bounding box center [706, 345] width 106 height 29
click at [748, 454] on button "Add" at bounding box center [743, 454] width 50 height 29
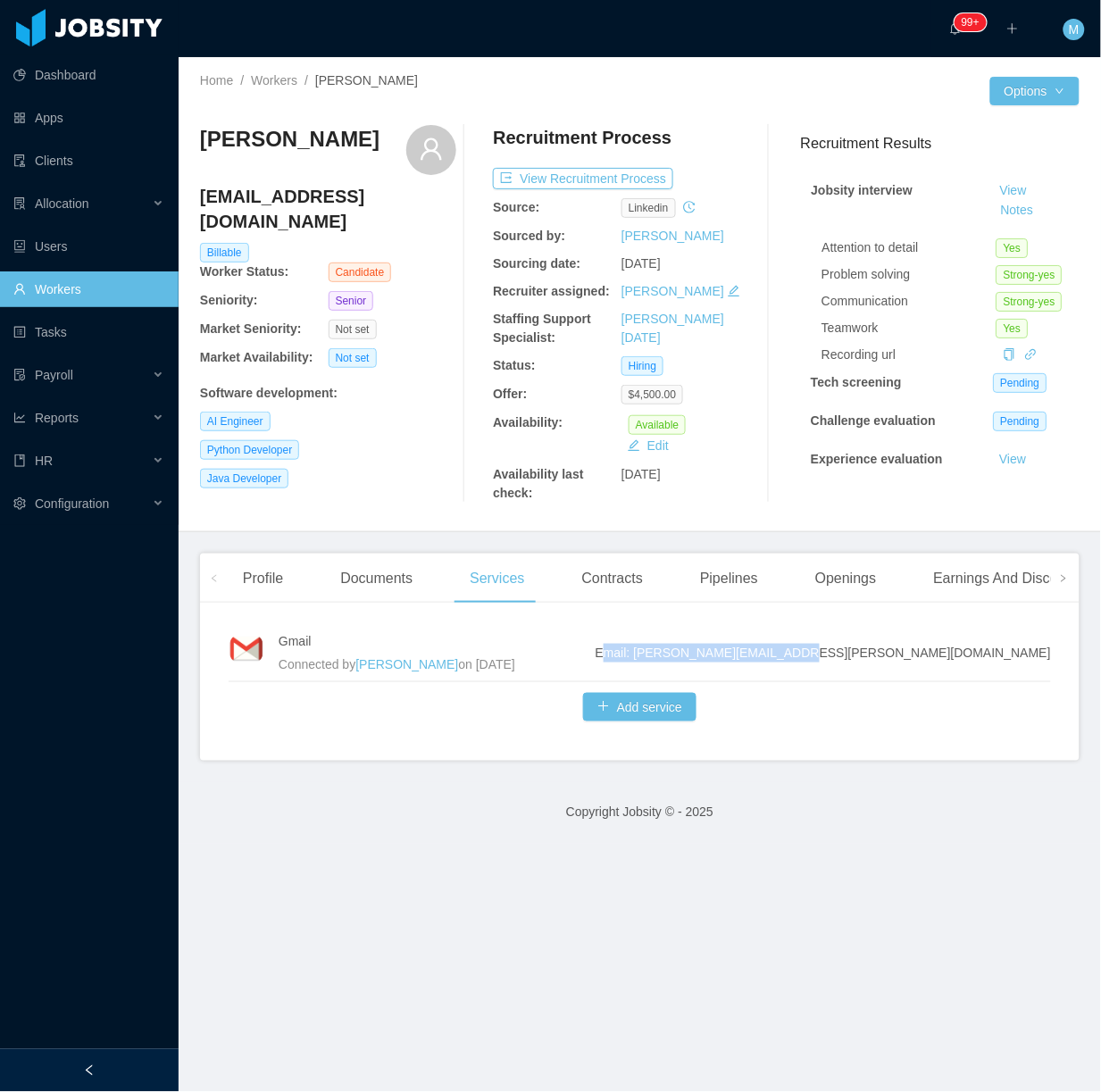
drag, startPoint x: 944, startPoint y: 647, endPoint x: 1036, endPoint y: 646, distance: 92.0
click at [1036, 646] on div "Gmail Connected by Merwin Ponce on Sep 17th, 2025 Email: danilo.silva@jobsity.c…" at bounding box center [639, 688] width 879 height 143
click at [1038, 649] on div "Gmail Connected by Merwin Ponce on Sep 17th, 2025 Email: danilo.silva@jobsity.c…" at bounding box center [639, 688] width 879 height 143
click at [596, 654] on div "Gmail Connected by Merwin Ponce on Sep 17th, 2025" at bounding box center [437, 652] width 317 height 43
drag, startPoint x: 846, startPoint y: 656, endPoint x: 1042, endPoint y: 668, distance: 196.4
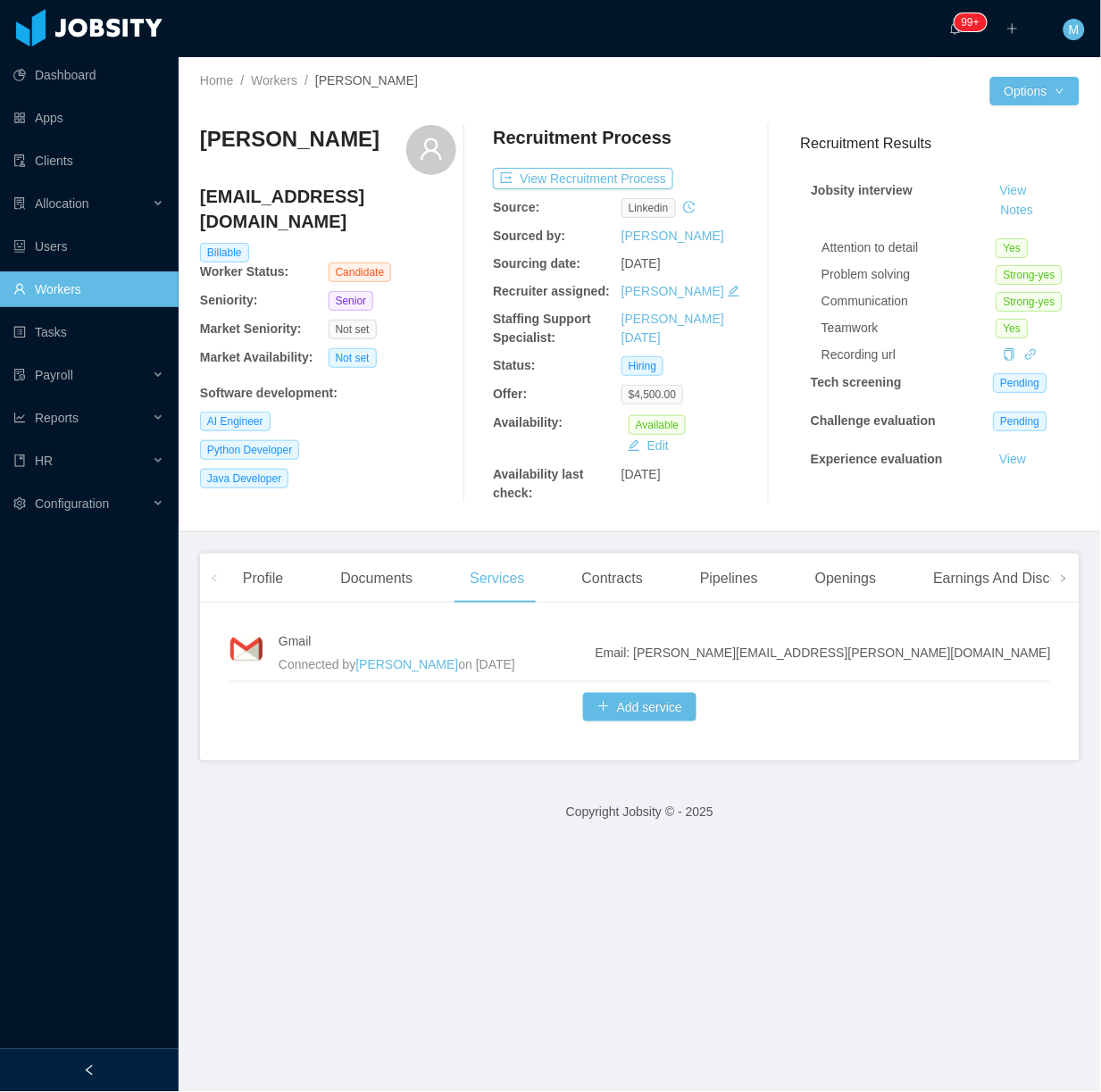
click at [1042, 668] on div "Gmail Connected by Merwin Ponce on Sep 17th, 2025 Email: danilo.silva@jobsity.c…" at bounding box center [639, 688] width 879 height 143
copy li "Email: danilo.silva@jobsity.com"
click at [172, 1046] on aside "Dashboard Apps Clients Allocation Users Workers Tasks Payroll Reports HR Config…" at bounding box center [89, 524] width 179 height 1049
click at [124, 1058] on div at bounding box center [89, 1070] width 179 height 43
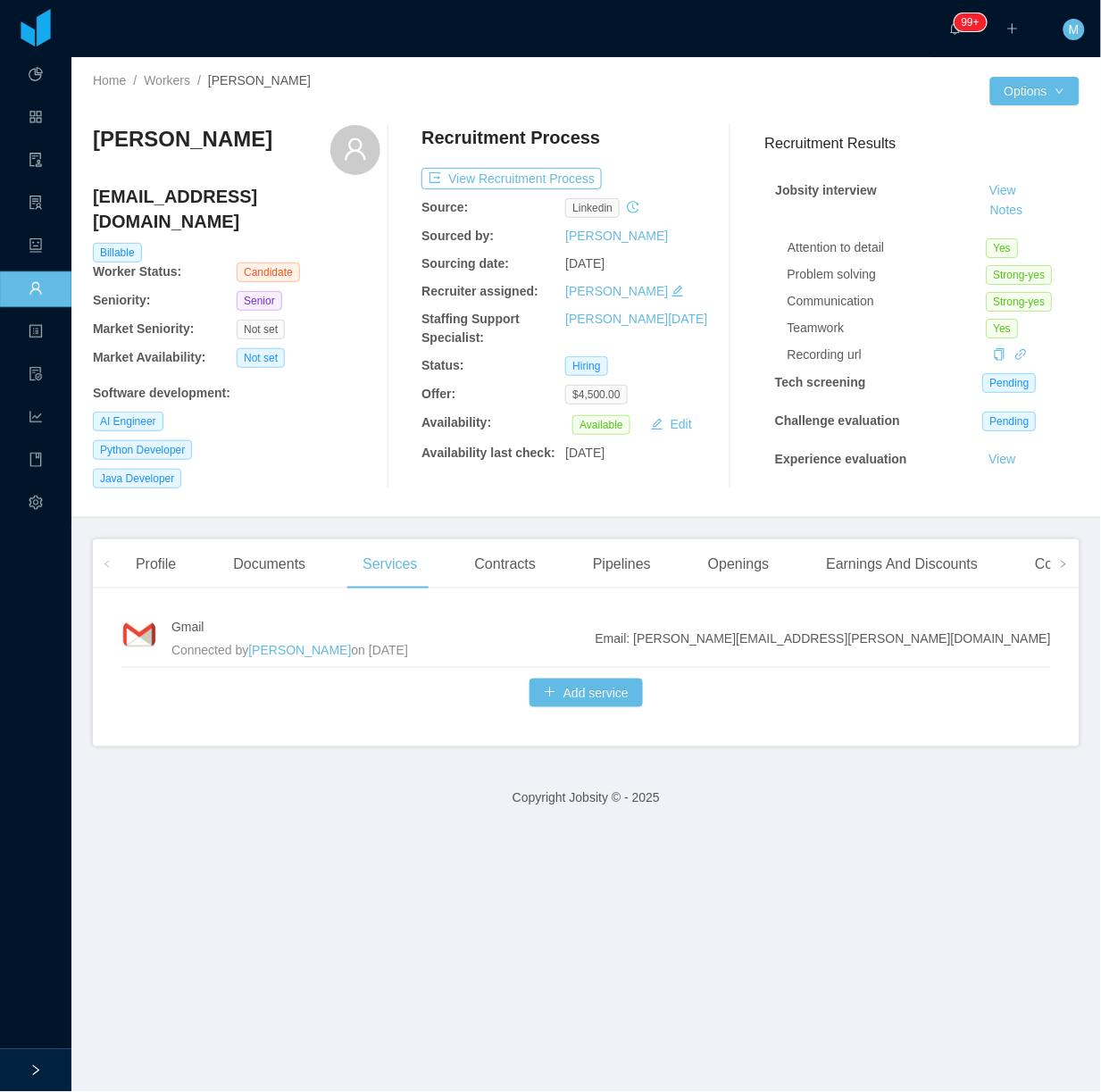
click at [860, 679] on div at bounding box center [847, 692] width 408 height 29
drag, startPoint x: 739, startPoint y: 405, endPoint x: 751, endPoint y: 287, distance: 118.6
click at [751, 405] on div "Recruitment Results Jobsity interview View Notes Attention to detail Yes Proble…" at bounding box center [915, 304] width 328 height 342
